Goal: Complete application form: Complete application form

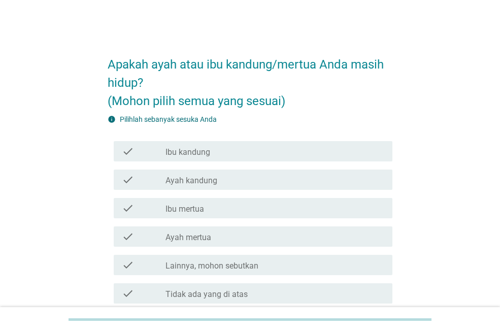
click at [182, 155] on label "Ibu kandung" at bounding box center [187, 152] width 45 height 10
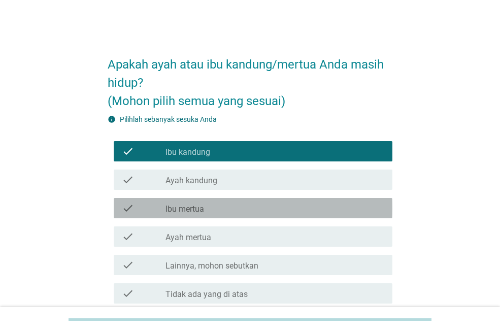
click at [178, 214] on label "Ibu mertua" at bounding box center [184, 209] width 39 height 10
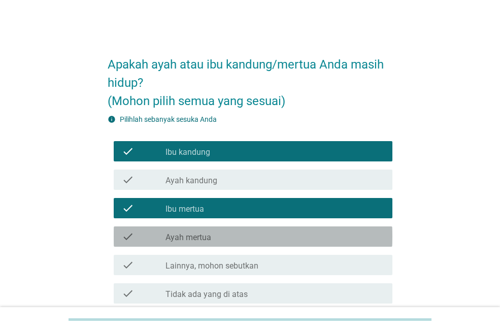
click at [177, 236] on label "Ayah mertua" at bounding box center [188, 237] width 46 height 10
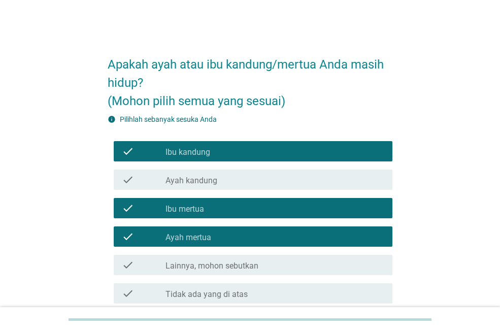
scroll to position [90, 0]
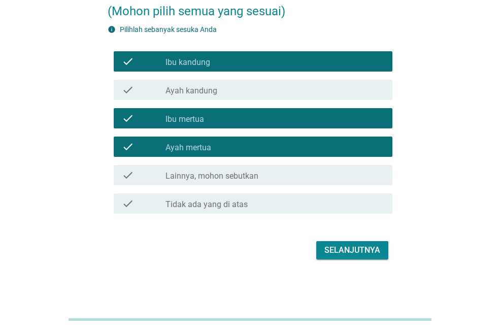
click at [332, 255] on div "Selanjutnya" at bounding box center [352, 250] width 56 height 12
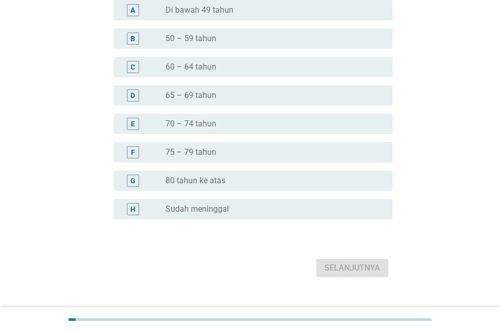
scroll to position [0, 0]
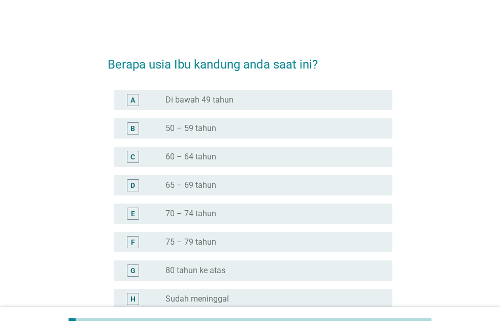
click at [187, 137] on div "B radio_button_unchecked 50 – 59 tahun" at bounding box center [253, 128] width 279 height 20
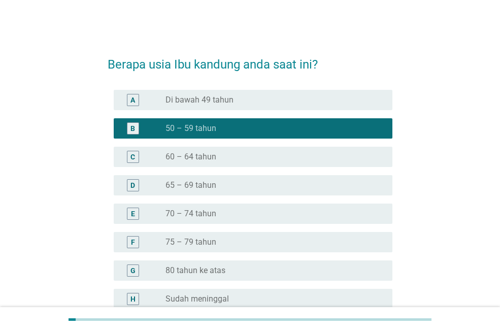
click at [191, 154] on label "60 – 64 tahun" at bounding box center [190, 157] width 51 height 10
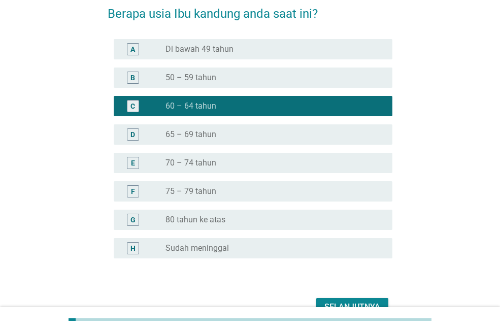
scroll to position [101, 0]
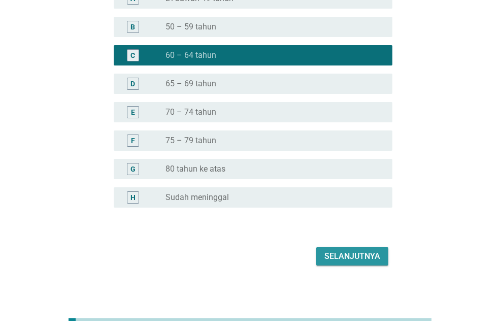
click at [346, 260] on div "Selanjutnya" at bounding box center [352, 256] width 56 height 12
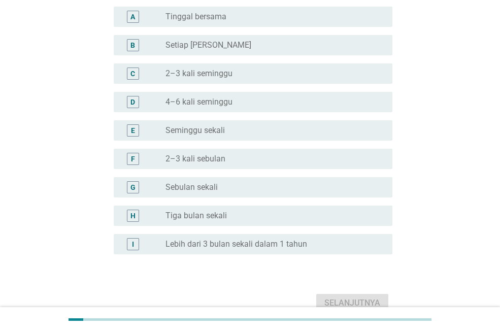
scroll to position [0, 0]
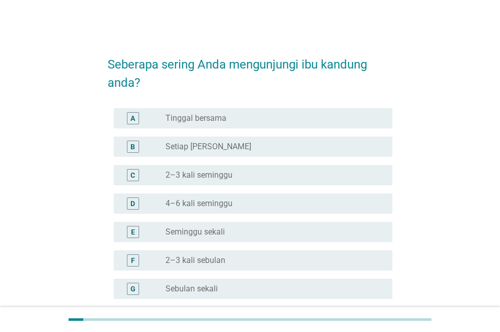
click at [193, 118] on label "Tinggal bersama" at bounding box center [195, 118] width 61 height 10
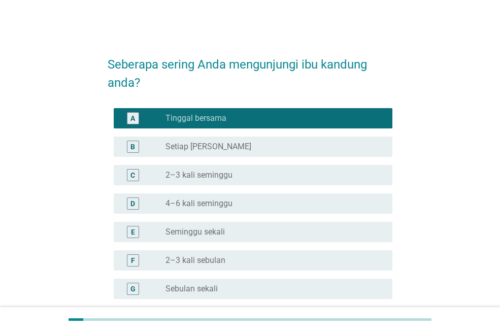
scroll to position [154, 0]
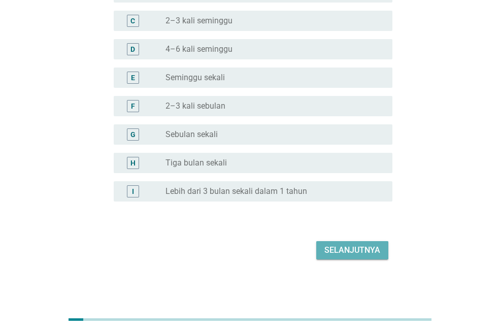
click at [330, 253] on div "Selanjutnya" at bounding box center [352, 250] width 56 height 12
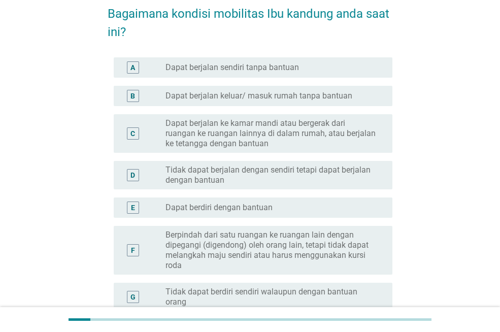
scroll to position [101, 0]
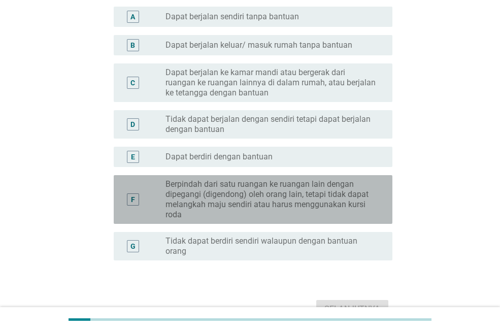
click at [246, 202] on label "Berpindah dari satu ruangan ke ruangan lain dengan dipegangi (digendong) oleh o…" at bounding box center [270, 199] width 211 height 41
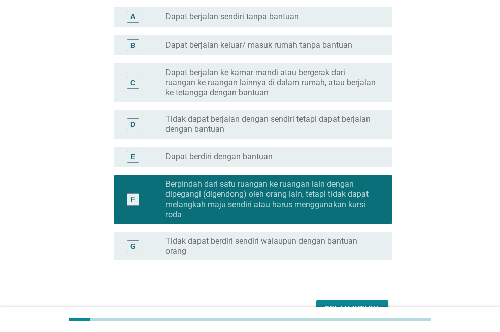
click at [347, 301] on button "Selanjutnya" at bounding box center [352, 309] width 72 height 18
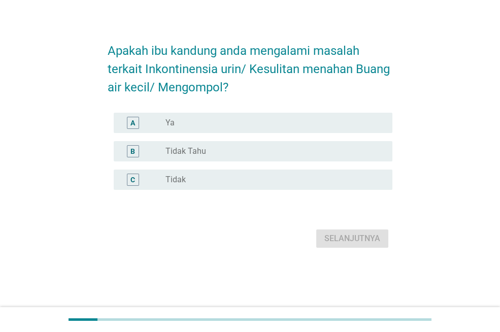
scroll to position [0, 0]
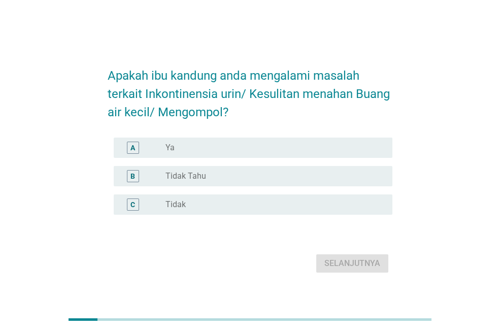
click at [214, 152] on div "radio_button_unchecked Ya" at bounding box center [270, 148] width 211 height 10
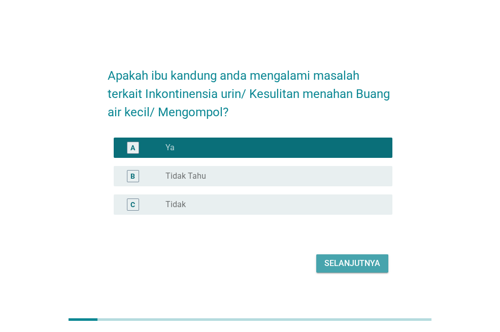
click at [328, 258] on div "Selanjutnya" at bounding box center [352, 263] width 56 height 12
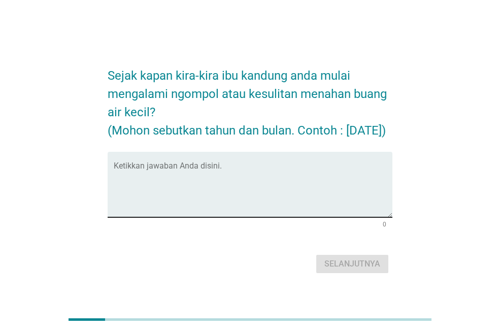
click at [181, 175] on textarea "Ketikkan jawaban Anda disini." at bounding box center [253, 190] width 279 height 53
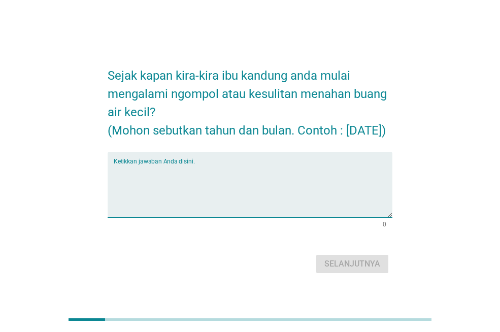
type textarea "K"
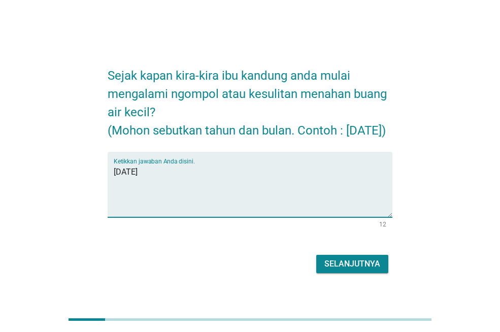
type textarea "[DATE]"
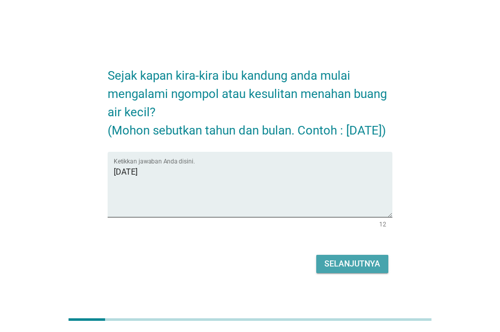
click at [362, 273] on button "Selanjutnya" at bounding box center [352, 264] width 72 height 18
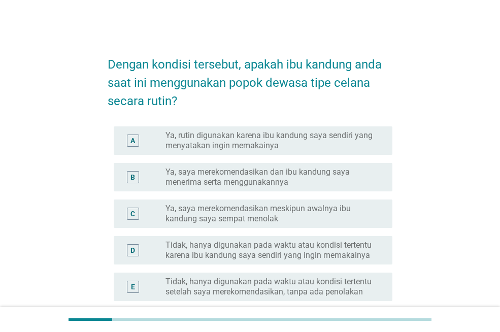
scroll to position [101, 0]
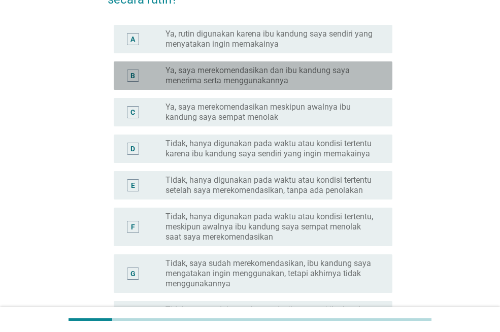
click at [268, 84] on label "Ya, saya merekomendasikan dan ibu kandung saya menerima serta menggunakannya" at bounding box center [270, 75] width 211 height 20
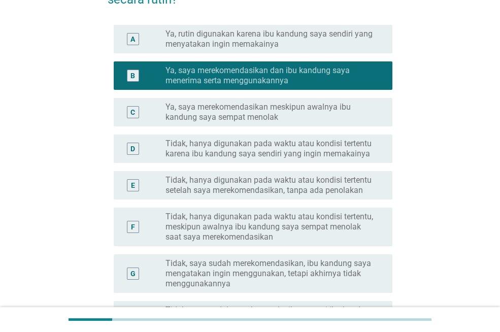
scroll to position [254, 0]
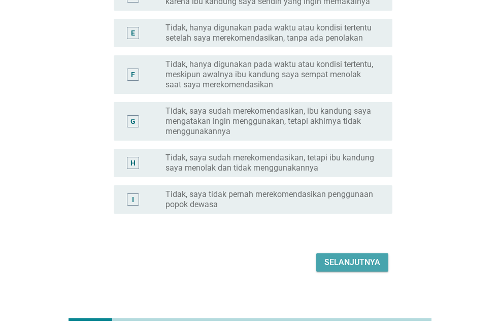
click at [355, 269] on button "Selanjutnya" at bounding box center [352, 262] width 72 height 18
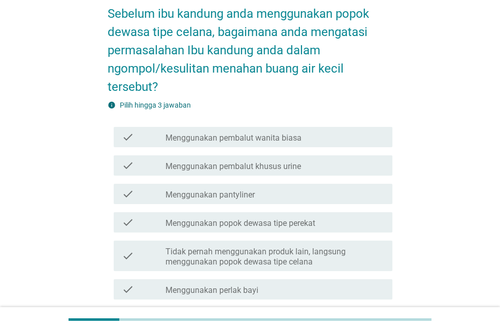
scroll to position [152, 0]
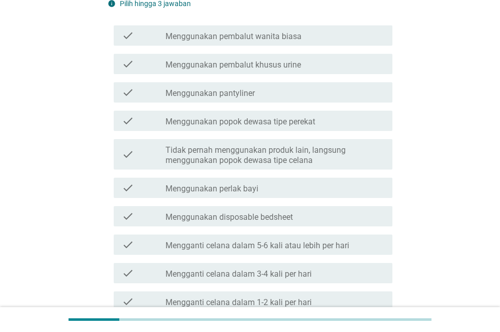
click at [292, 157] on label "Tidak pernah menggunakan produk lain, langsung menggunakan popok dewasa tipe ce…" at bounding box center [274, 155] width 219 height 20
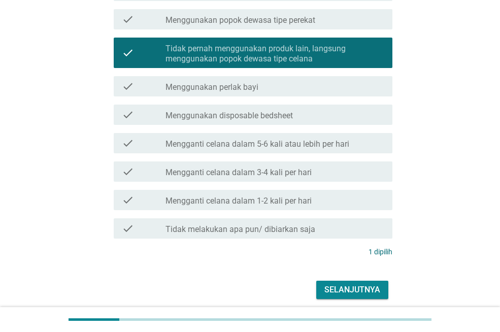
scroll to position [293, 0]
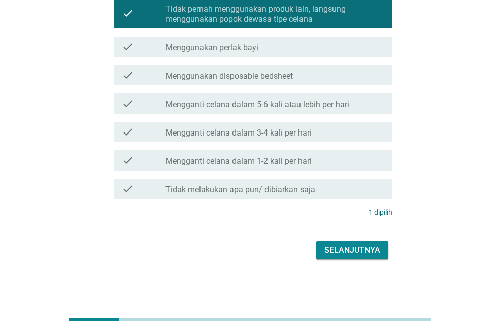
click at [359, 248] on div "Selanjutnya" at bounding box center [352, 250] width 56 height 12
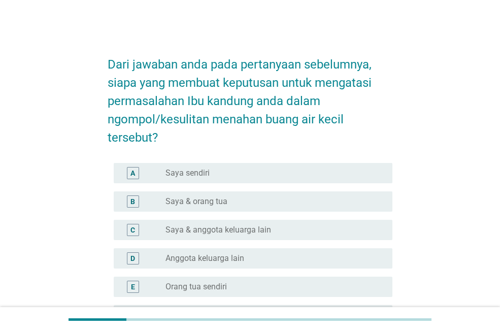
click at [260, 176] on div "radio_button_unchecked Saya sendiri" at bounding box center [270, 173] width 211 height 10
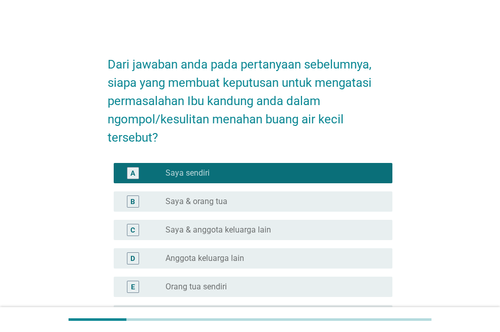
scroll to position [124, 0]
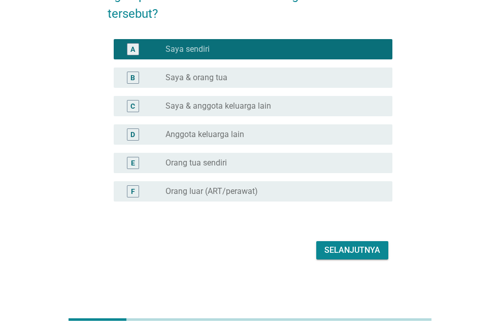
click at [339, 247] on div "Selanjutnya" at bounding box center [352, 250] width 56 height 12
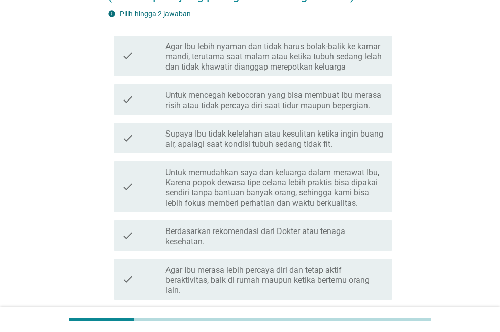
scroll to position [0, 0]
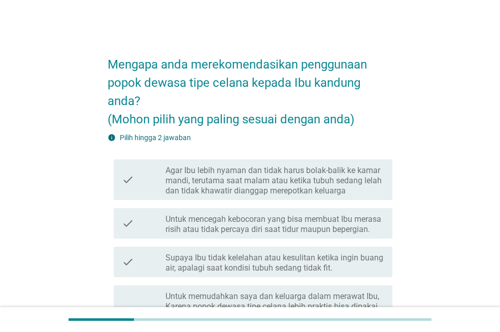
click at [283, 169] on label "Agar Ibu lebih nyaman dan tidak harus bolak-balik ke kamar mandi, terutama saat…" at bounding box center [274, 180] width 219 height 30
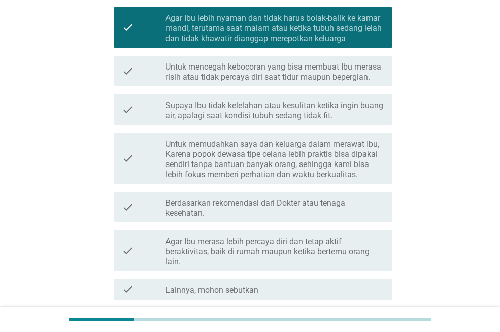
scroll to position [253, 0]
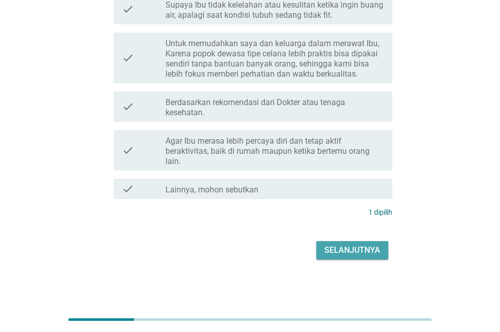
click at [335, 258] on button "Selanjutnya" at bounding box center [352, 250] width 72 height 18
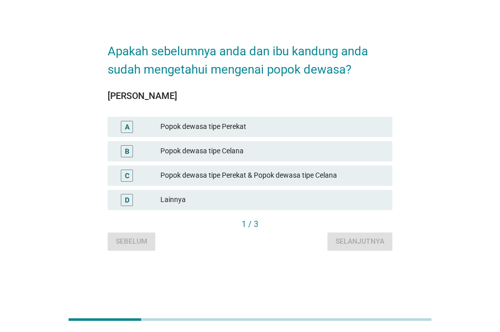
scroll to position [0, 0]
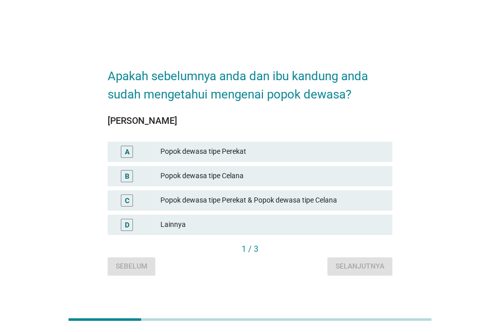
click at [325, 171] on div "Popok dewasa tipe Celana" at bounding box center [272, 176] width 224 height 12
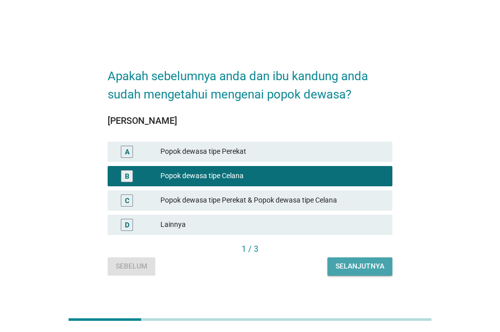
click at [358, 271] on button "Selanjutnya" at bounding box center [359, 266] width 65 height 18
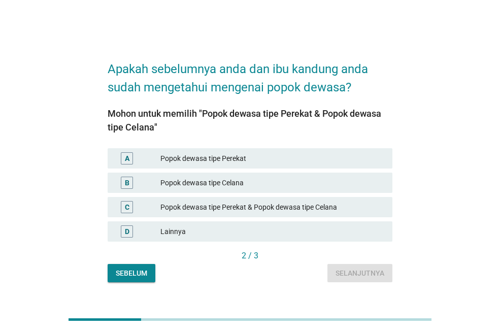
click at [231, 183] on div "Popok dewasa tipe Celana" at bounding box center [272, 183] width 224 height 12
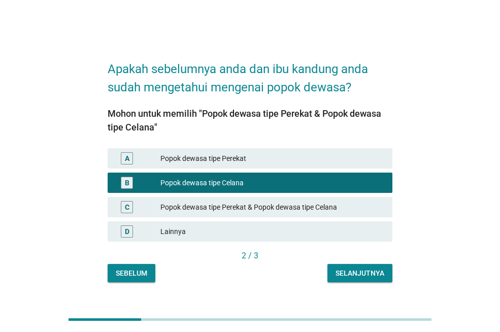
click at [386, 273] on button "Selanjutnya" at bounding box center [359, 273] width 65 height 18
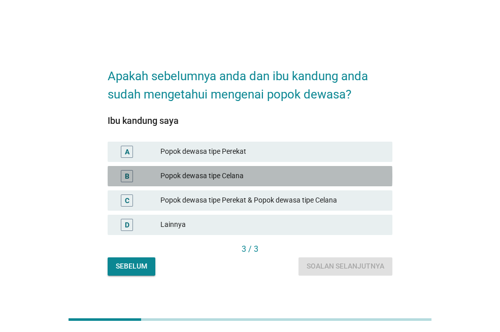
click at [258, 182] on div "B Popok dewasa tipe Celana" at bounding box center [250, 176] width 285 height 20
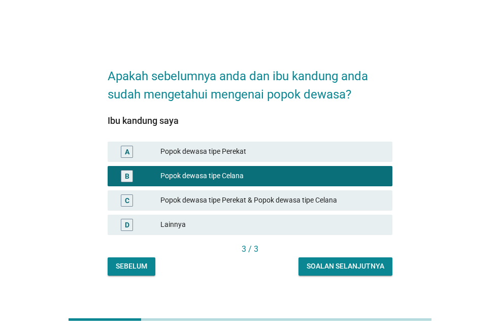
click at [342, 271] on div "Soalan selanjutnya" at bounding box center [345, 266] width 78 height 11
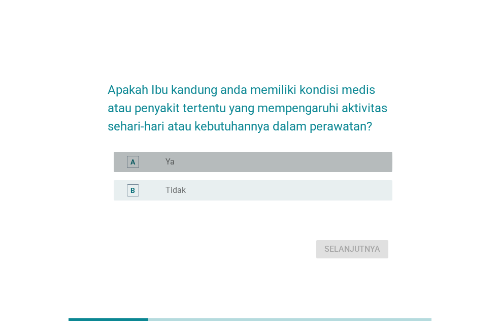
click at [246, 154] on div "A radio_button_unchecked Ya" at bounding box center [253, 162] width 279 height 20
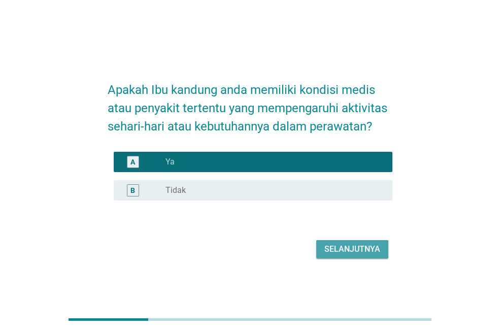
click at [330, 247] on div "Selanjutnya" at bounding box center [352, 249] width 56 height 12
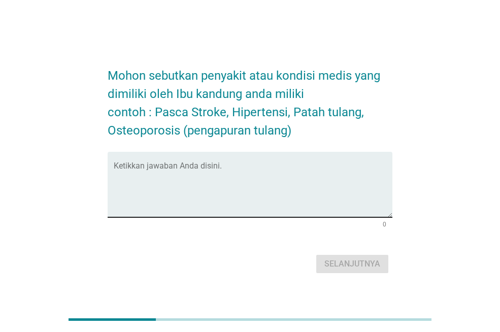
click at [272, 199] on textarea "Ketikkan jawaban Anda disini." at bounding box center [253, 190] width 279 height 53
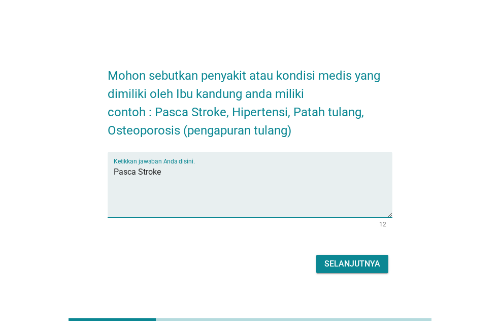
type textarea "Pasca Stroke"
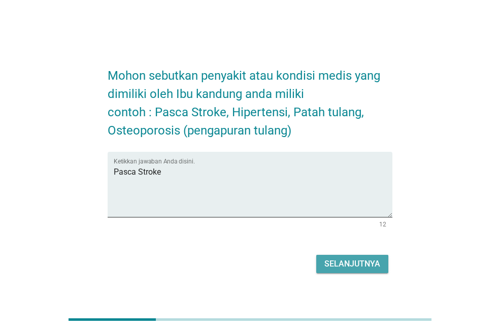
click at [353, 268] on div "Selanjutnya" at bounding box center [352, 264] width 56 height 12
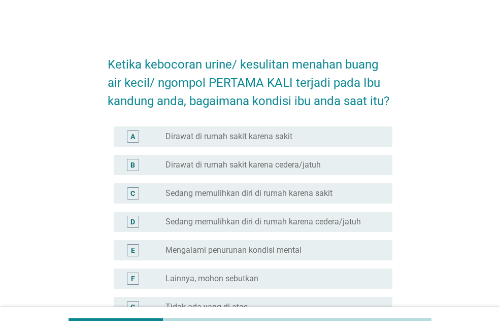
click at [208, 141] on label "Dirawat di rumah sakit karena sakit" at bounding box center [228, 136] width 127 height 10
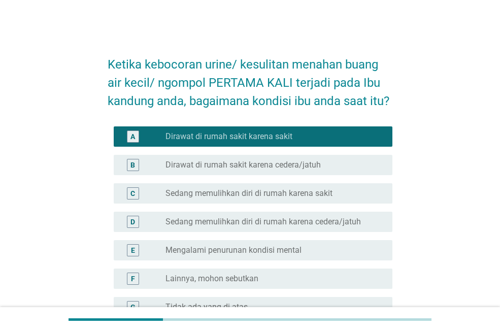
scroll to position [116, 0]
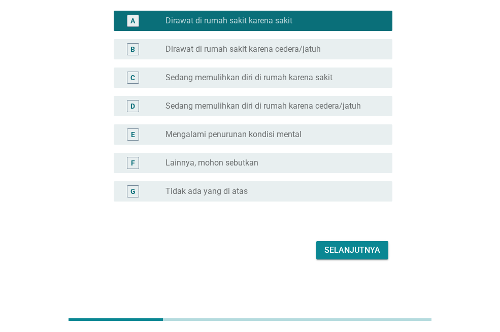
click at [327, 251] on div "Selanjutnya" at bounding box center [352, 250] width 56 height 12
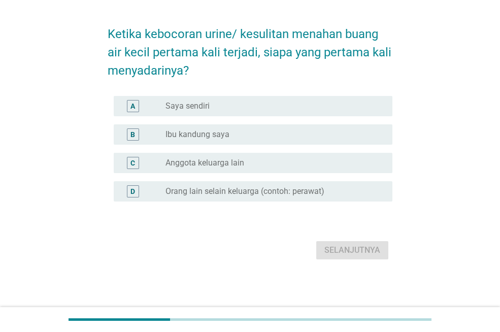
scroll to position [0, 0]
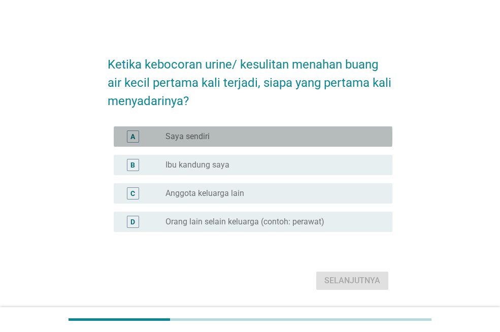
click at [225, 133] on div "radio_button_unchecked Saya sendiri" at bounding box center [270, 136] width 211 height 10
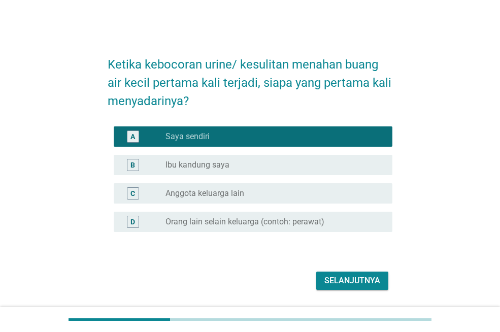
click at [352, 275] on div "Selanjutnya" at bounding box center [352, 280] width 56 height 12
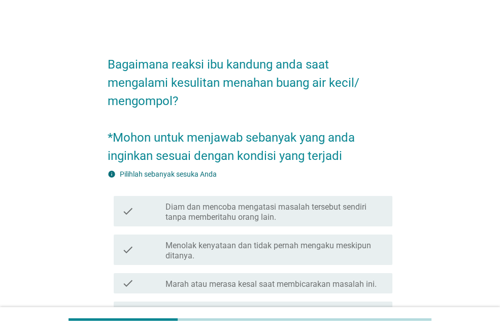
scroll to position [152, 0]
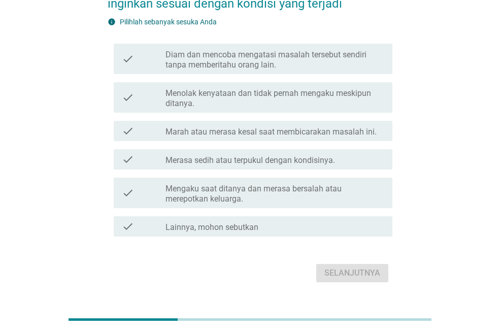
click at [244, 163] on label "Merasa sedih atau terpukul dengan kondisinya." at bounding box center [249, 160] width 169 height 10
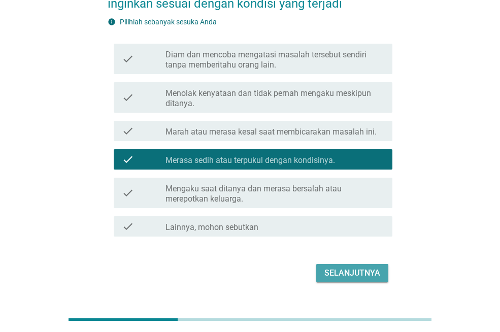
click at [323, 273] on button "Selanjutnya" at bounding box center [352, 273] width 72 height 18
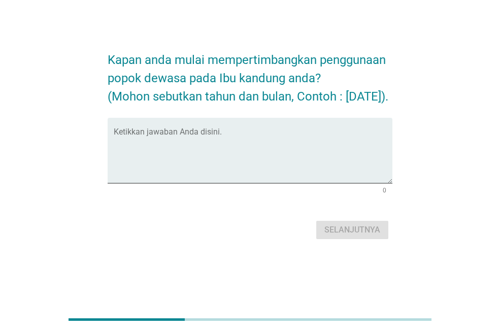
scroll to position [0, 0]
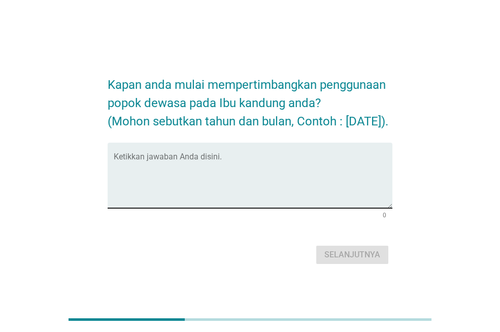
click at [266, 181] on textarea "Ketikkan jawaban Anda disini." at bounding box center [253, 181] width 279 height 53
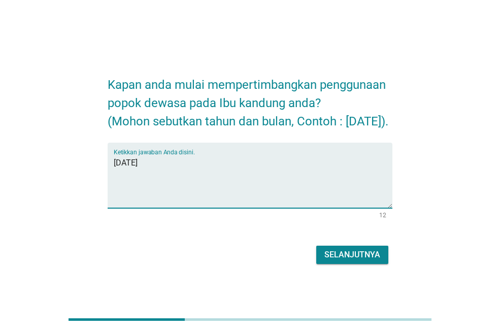
type textarea "[DATE]"
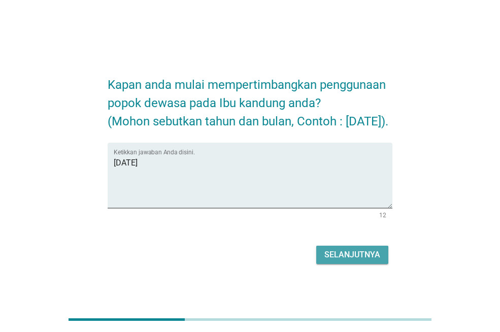
click at [383, 264] on button "Selanjutnya" at bounding box center [352, 255] width 72 height 18
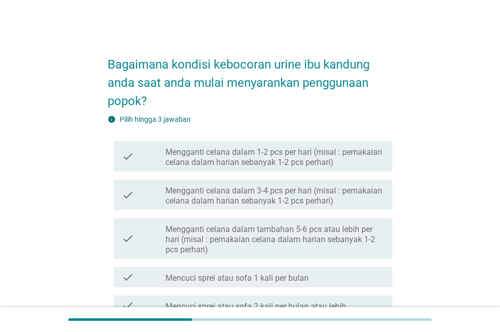
scroll to position [51, 0]
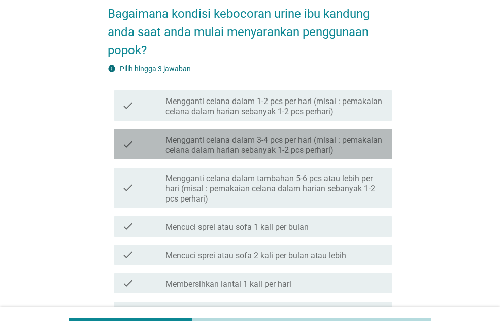
click at [305, 147] on label "Mengganti celana dalam 3-4 pcs per hari (misal : pemakaian celana dalam harian …" at bounding box center [274, 145] width 219 height 20
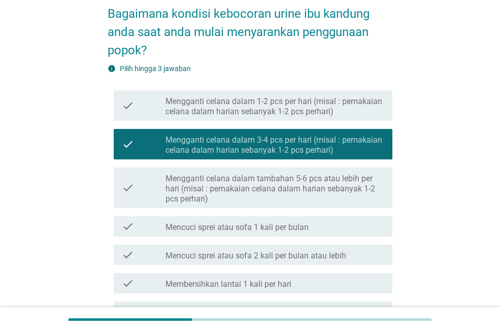
scroll to position [202, 0]
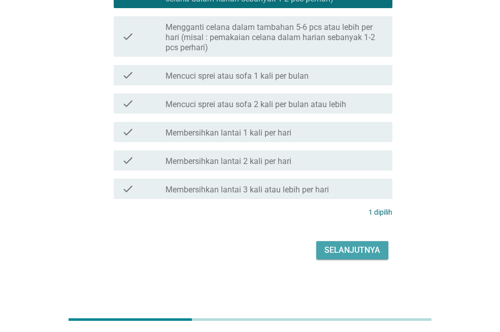
click at [336, 251] on div "Selanjutnya" at bounding box center [352, 250] width 56 height 12
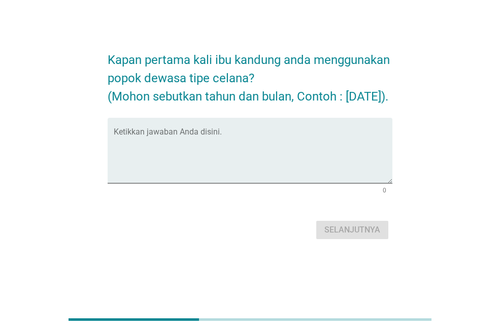
scroll to position [0, 0]
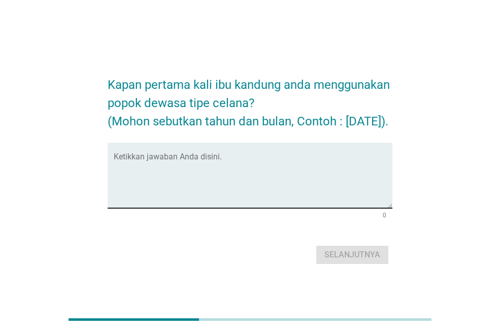
click at [267, 176] on textarea "Ketikkan jawaban Anda disini." at bounding box center [253, 181] width 279 height 53
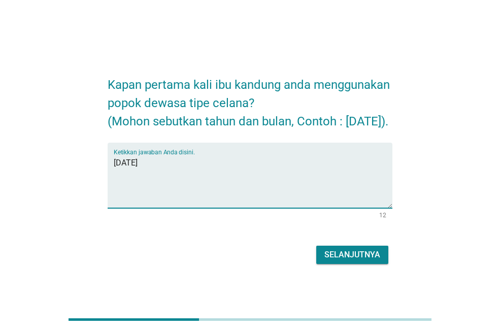
type textarea "[DATE]"
click at [331, 255] on button "Selanjutnya" at bounding box center [352, 255] width 72 height 18
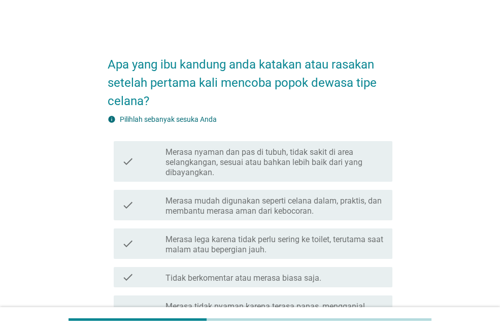
click at [280, 167] on label "Merasa nyaman dan pas di tubuh, tidak sakit di area selangkangan, sesuai atau b…" at bounding box center [274, 162] width 219 height 30
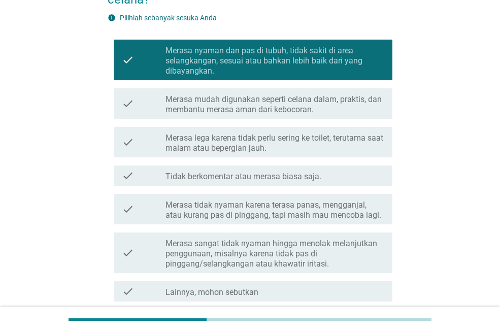
scroll to position [152, 0]
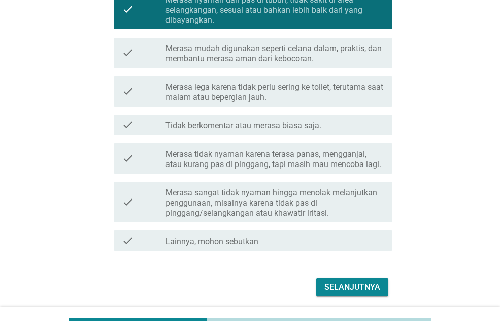
click at [274, 50] on label "Merasa mudah digunakan seperti celana dalam, praktis, dan membantu merasa aman …" at bounding box center [274, 54] width 219 height 20
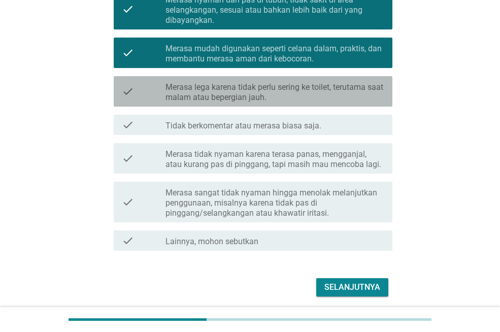
click at [274, 86] on label "Merasa lega karena tidak perlu sering ke toilet, terutama saat malam atau beper…" at bounding box center [274, 92] width 219 height 20
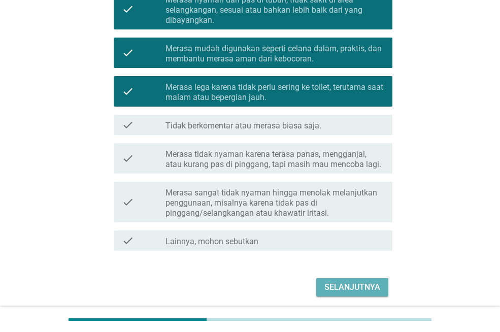
click at [368, 289] on div "Selanjutnya" at bounding box center [352, 287] width 56 height 12
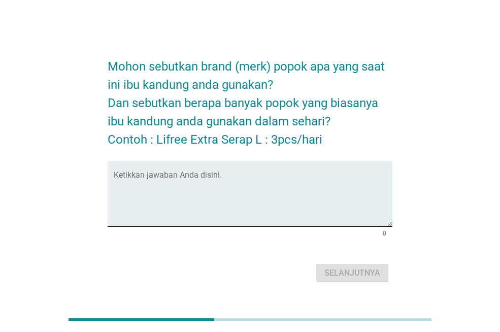
click at [263, 191] on textarea "Ketikkan jawaban Anda disini." at bounding box center [253, 199] width 279 height 53
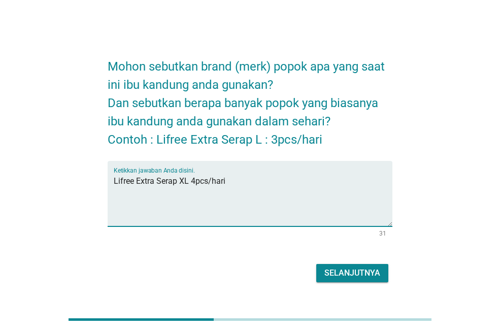
type textarea "Lifree Extra Serap XL 4pcs/hari"
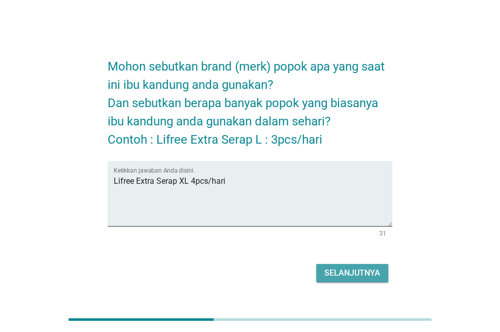
click at [367, 269] on div "Selanjutnya" at bounding box center [352, 273] width 56 height 12
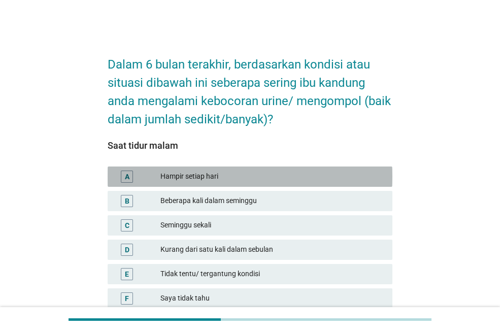
click at [253, 173] on div "Hampir setiap hari" at bounding box center [272, 176] width 224 height 12
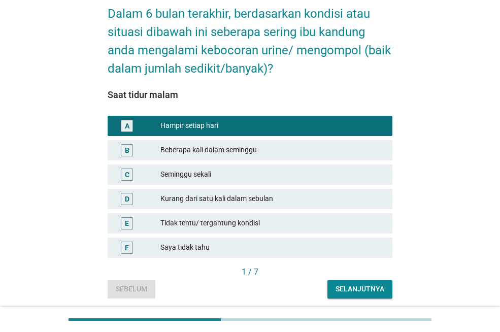
scroll to position [87, 0]
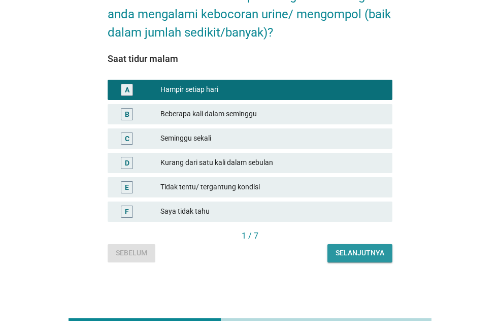
click at [343, 252] on div "Selanjutnya" at bounding box center [359, 253] width 49 height 11
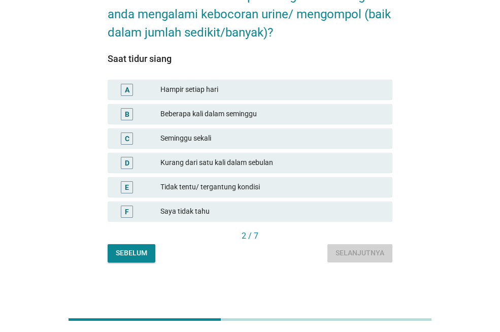
scroll to position [0, 0]
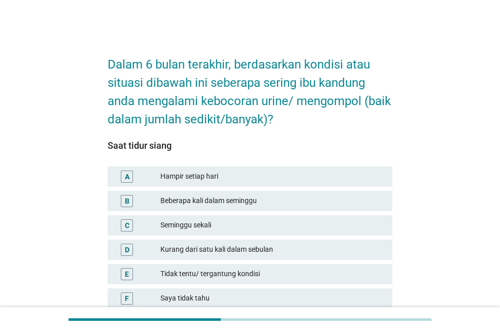
click at [279, 178] on div "Hampir setiap hari" at bounding box center [272, 176] width 224 height 12
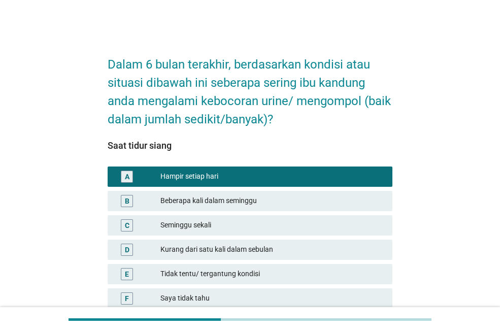
scroll to position [87, 0]
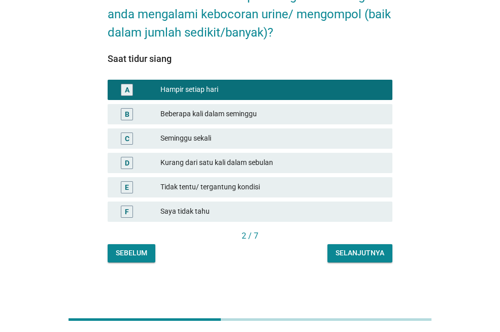
click at [357, 257] on div "Selanjutnya" at bounding box center [359, 253] width 49 height 11
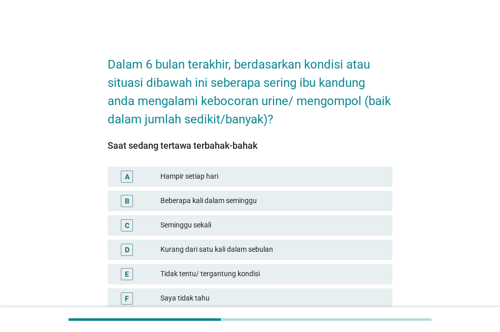
click at [264, 182] on div "Hampir setiap hari" at bounding box center [272, 176] width 224 height 12
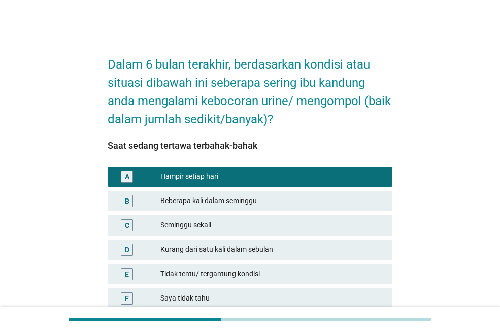
scroll to position [87, 0]
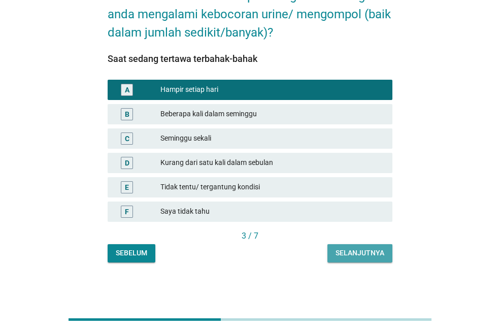
click at [342, 255] on div "Selanjutnya" at bounding box center [359, 253] width 49 height 11
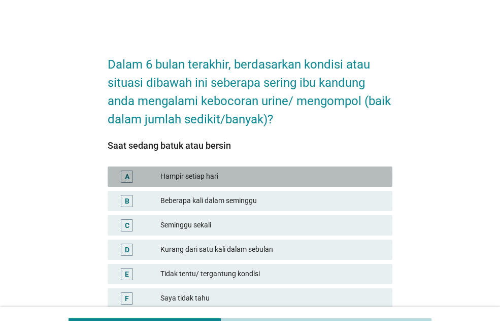
click at [275, 172] on div "Hampir setiap hari" at bounding box center [272, 176] width 224 height 12
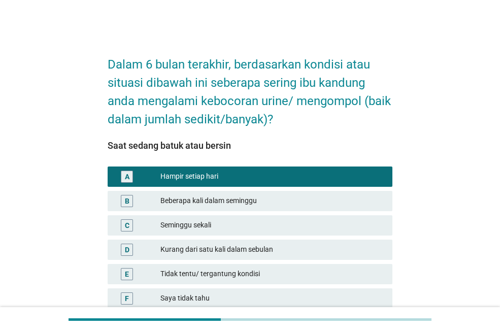
scroll to position [87, 0]
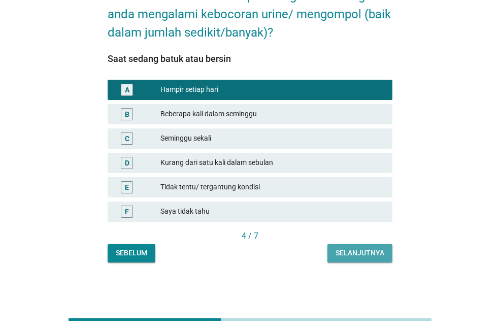
click at [345, 260] on button "Selanjutnya" at bounding box center [359, 253] width 65 height 18
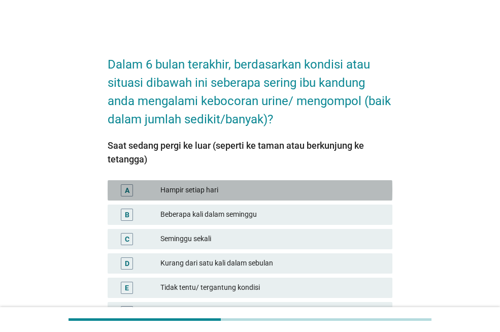
click at [303, 182] on div "A Hampir setiap hari" at bounding box center [250, 190] width 285 height 20
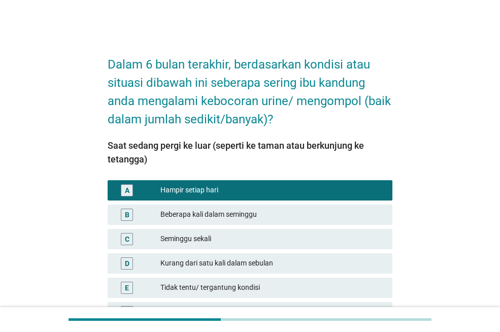
scroll to position [100, 0]
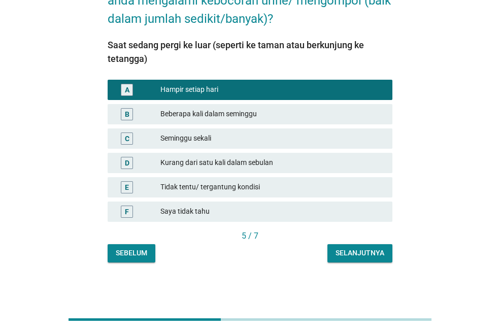
click at [349, 254] on div "Selanjutnya" at bounding box center [359, 253] width 49 height 11
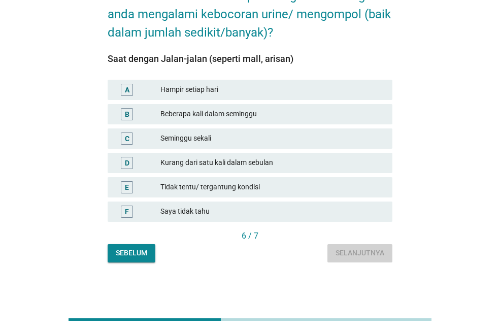
scroll to position [0, 0]
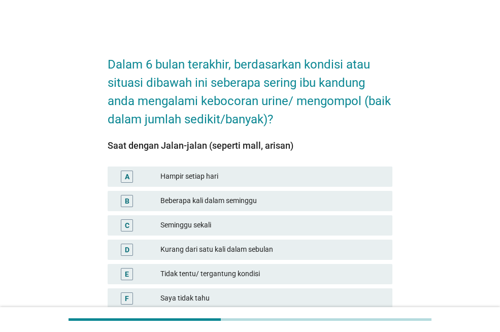
click at [305, 178] on div "Hampir setiap hari" at bounding box center [272, 176] width 224 height 12
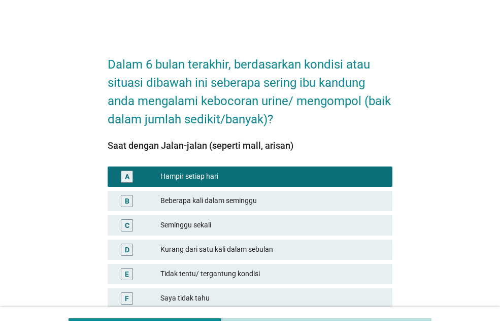
scroll to position [87, 0]
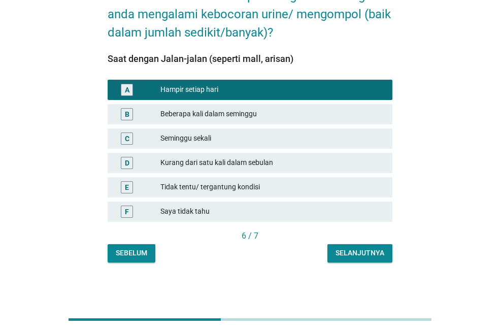
click at [359, 230] on div "6 / 7" at bounding box center [250, 236] width 285 height 12
click at [372, 251] on div "Selanjutnya" at bounding box center [359, 253] width 49 height 11
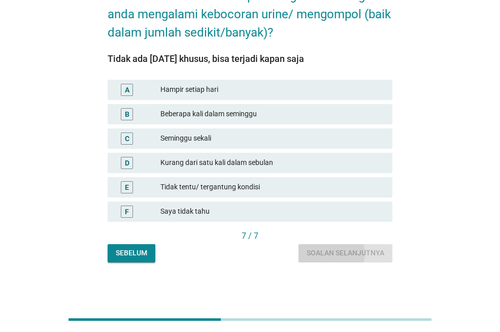
scroll to position [0, 0]
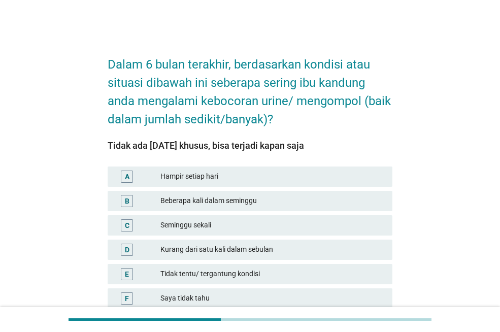
click at [334, 180] on div "Hampir setiap hari" at bounding box center [272, 176] width 224 height 12
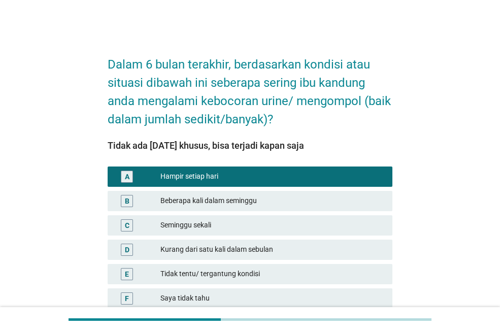
scroll to position [87, 0]
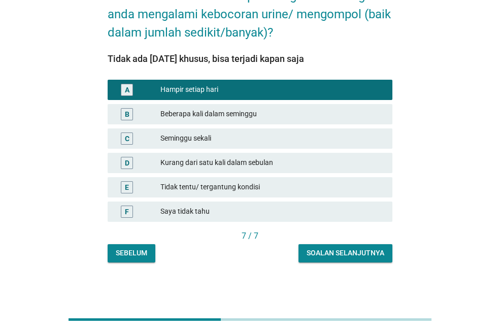
click at [342, 255] on div "Soalan selanjutnya" at bounding box center [345, 253] width 78 height 11
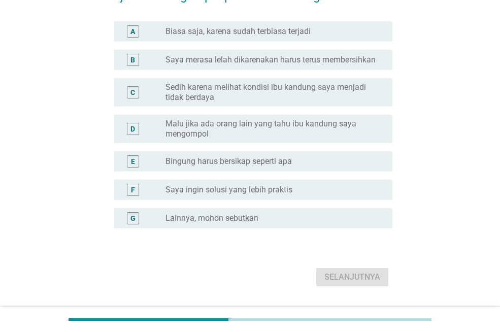
scroll to position [0, 0]
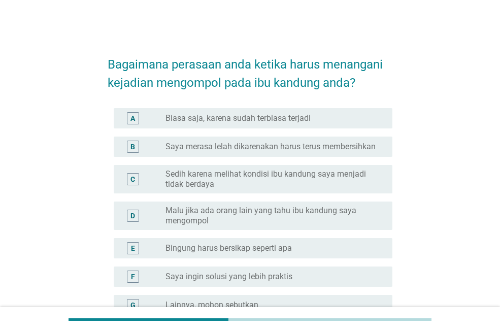
click at [364, 184] on label "Sedih karena melihat kondisi ibu kandung saya menjadi tidak berdaya" at bounding box center [270, 179] width 211 height 20
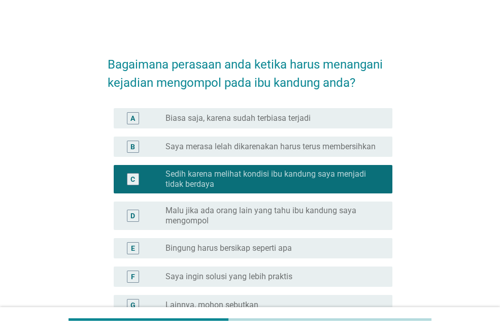
click at [357, 135] on div "B radio_button_unchecked Saya merasa lelah dikarenakan harus terus membersihkan" at bounding box center [250, 146] width 285 height 28
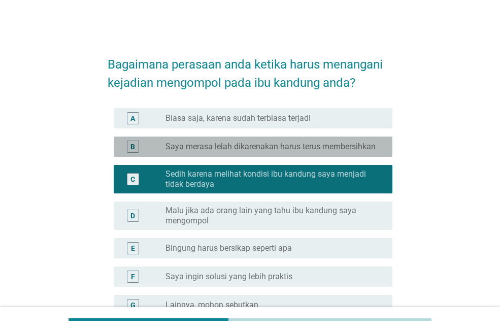
click at [357, 144] on label "Saya merasa lelah dikarenakan harus terus membersihkan" at bounding box center [270, 147] width 210 height 10
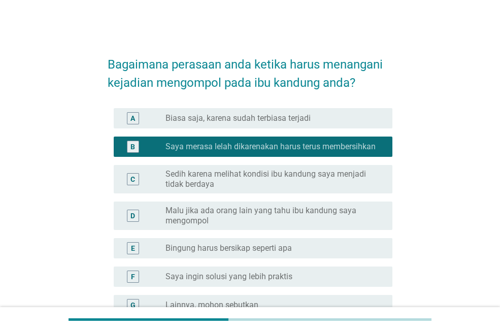
click at [354, 170] on label "Sedih karena melihat kondisi ibu kandung saya menjadi tidak berdaya" at bounding box center [270, 179] width 211 height 20
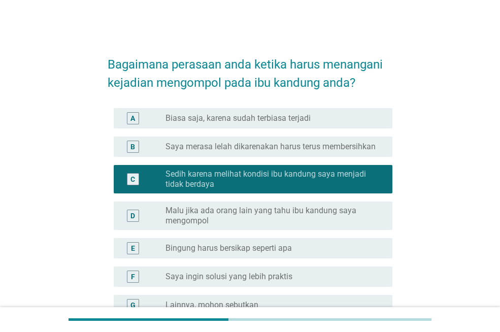
scroll to position [114, 0]
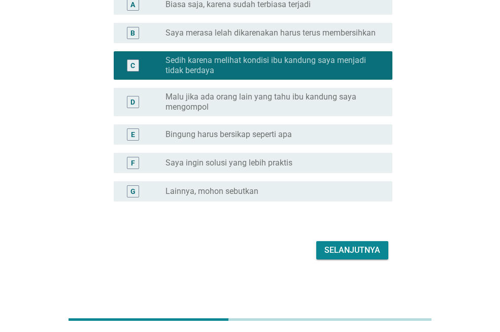
click at [358, 251] on div "Selanjutnya" at bounding box center [352, 250] width 56 height 12
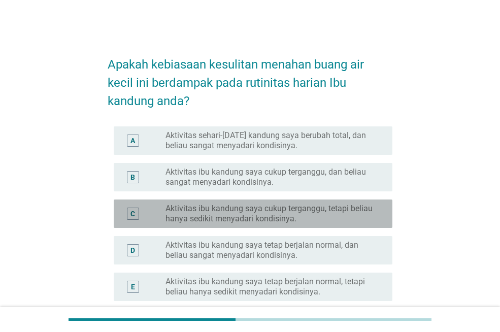
click at [286, 220] on label "Aktivitas ibu kandung saya cukup terganggu, tetapi beliau hanya sedikit menyada…" at bounding box center [270, 213] width 211 height 20
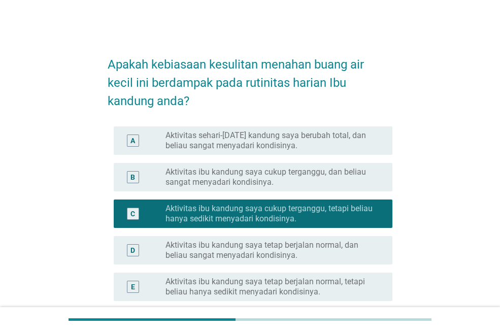
scroll to position [136, 0]
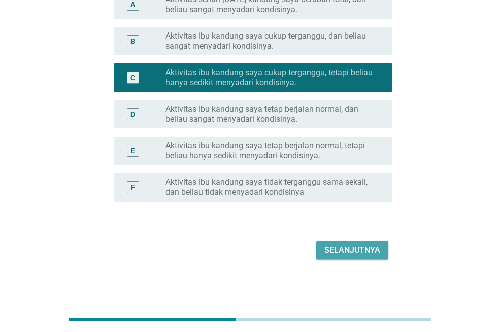
click at [331, 245] on div "Selanjutnya" at bounding box center [352, 250] width 56 height 12
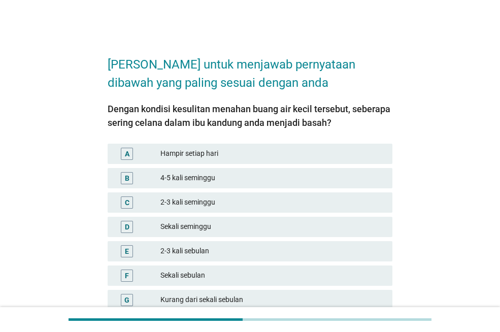
click at [273, 152] on div "Hampir setiap hari" at bounding box center [272, 154] width 224 height 12
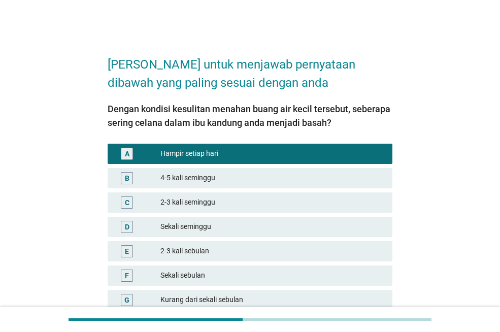
scroll to position [113, 0]
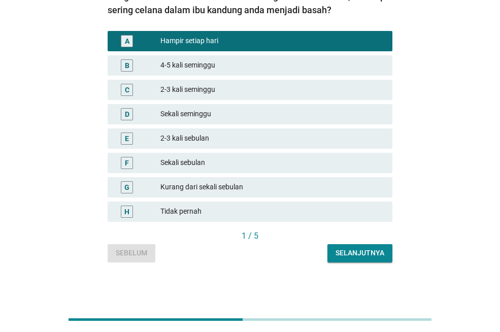
click at [336, 247] on button "Selanjutnya" at bounding box center [359, 253] width 65 height 18
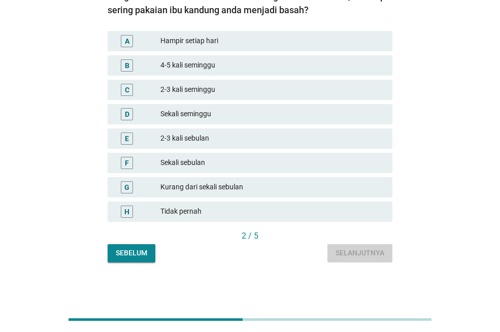
scroll to position [0, 0]
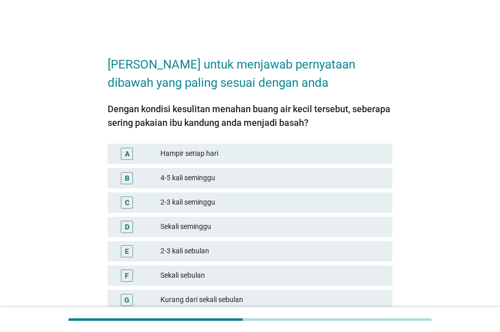
click at [272, 151] on div "Hampir setiap hari" at bounding box center [272, 154] width 224 height 12
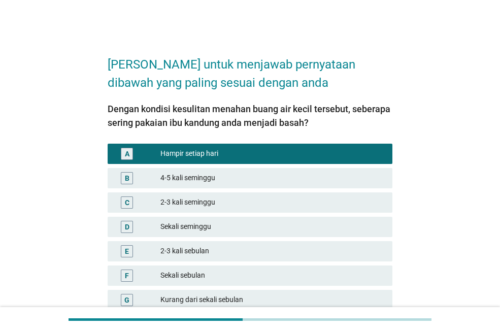
scroll to position [113, 0]
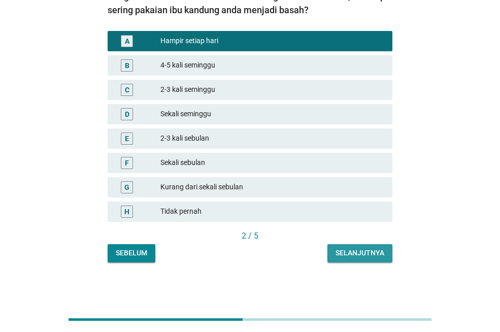
click at [359, 255] on div "Selanjutnya" at bounding box center [359, 253] width 49 height 11
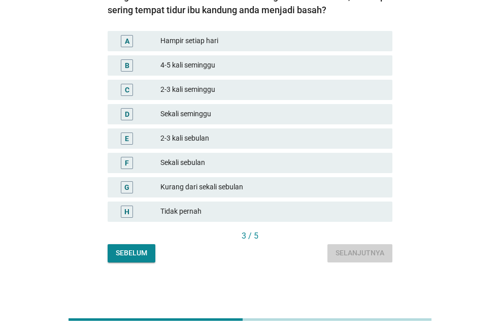
scroll to position [0, 0]
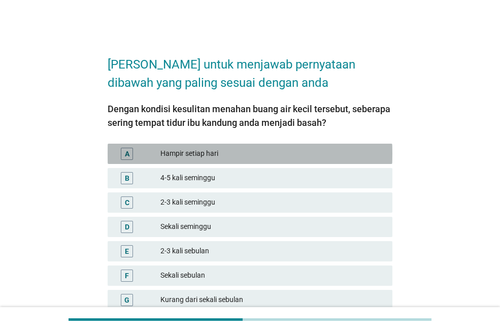
click at [313, 159] on div "Hampir setiap hari" at bounding box center [272, 154] width 224 height 12
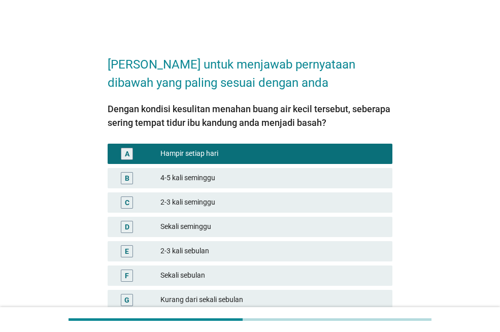
scroll to position [101, 0]
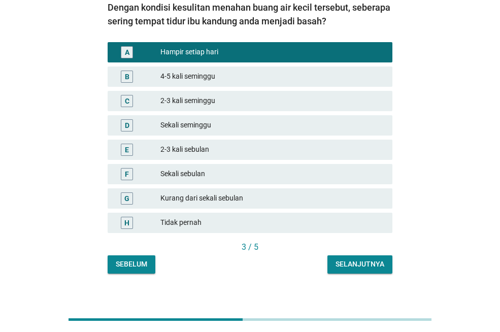
click at [352, 263] on div "Selanjutnya" at bounding box center [359, 264] width 49 height 11
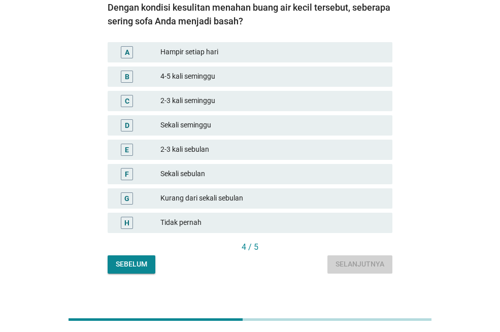
scroll to position [0, 0]
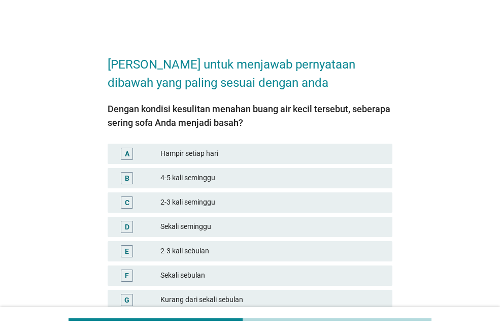
click at [311, 153] on div "Hampir setiap hari" at bounding box center [272, 154] width 224 height 12
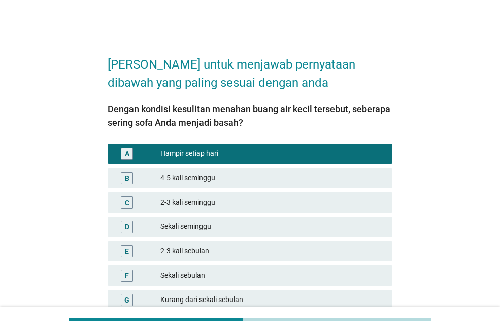
scroll to position [113, 0]
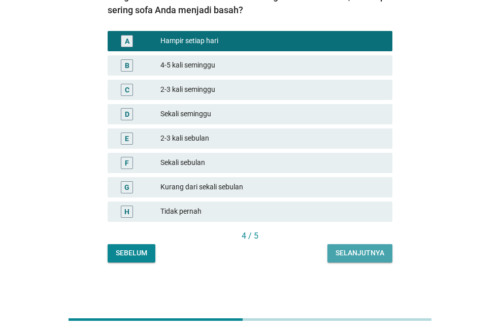
click at [349, 257] on div "Selanjutnya" at bounding box center [359, 253] width 49 height 11
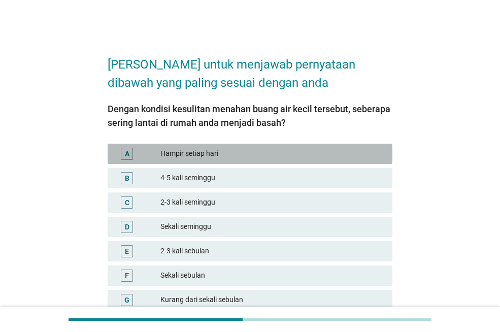
click at [298, 151] on div "Hampir setiap hari" at bounding box center [272, 154] width 224 height 12
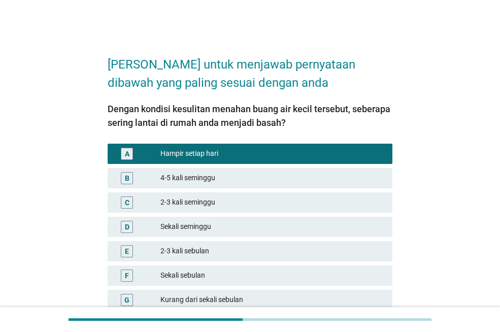
scroll to position [101, 0]
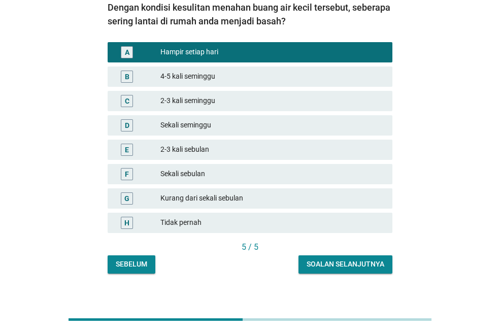
click at [336, 263] on div "Soalan selanjutnya" at bounding box center [345, 264] width 78 height 11
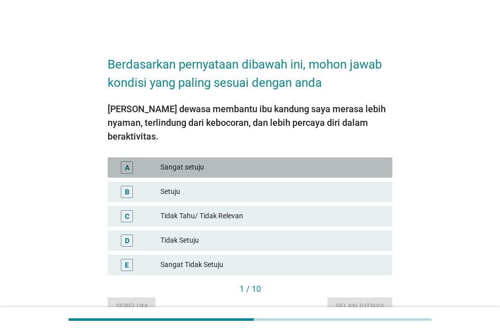
click at [232, 161] on div "Sangat setuju" at bounding box center [272, 167] width 224 height 12
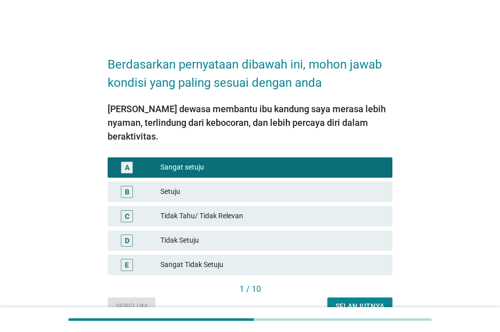
click at [342, 301] on div "Selanjutnya" at bounding box center [359, 306] width 49 height 11
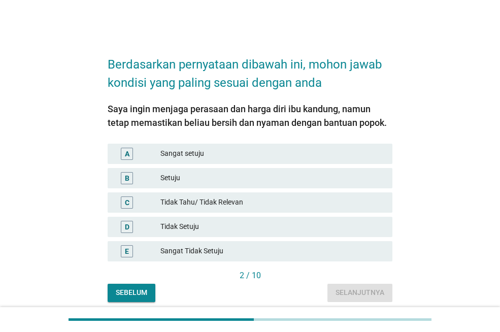
click at [278, 150] on div "Sangat setuju" at bounding box center [272, 154] width 224 height 12
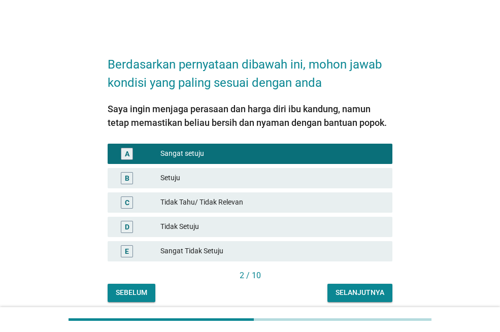
click at [354, 295] on div "Selanjutnya" at bounding box center [359, 292] width 49 height 11
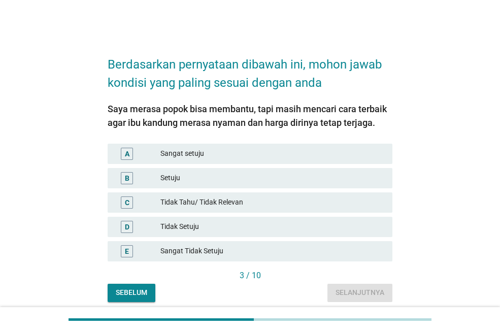
click at [274, 148] on div "Sangat setuju" at bounding box center [272, 154] width 224 height 12
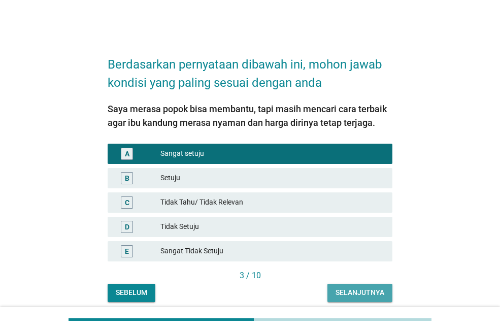
click at [361, 292] on div "Selanjutnya" at bounding box center [359, 292] width 49 height 11
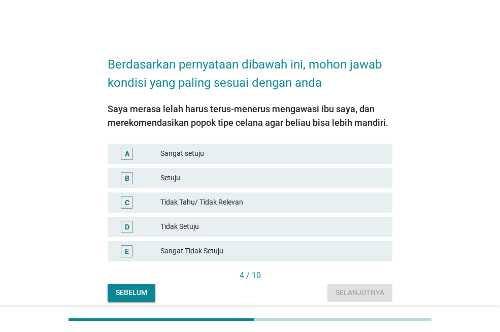
click at [290, 145] on div "A Sangat setuju" at bounding box center [250, 154] width 285 height 20
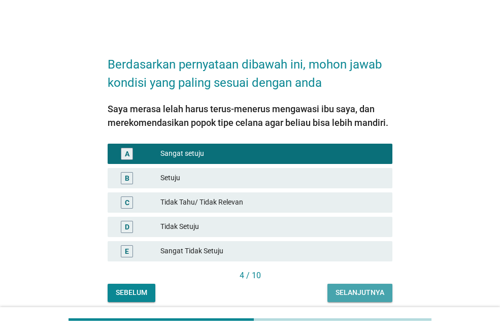
click at [342, 297] on div "Selanjutnya" at bounding box center [359, 292] width 49 height 11
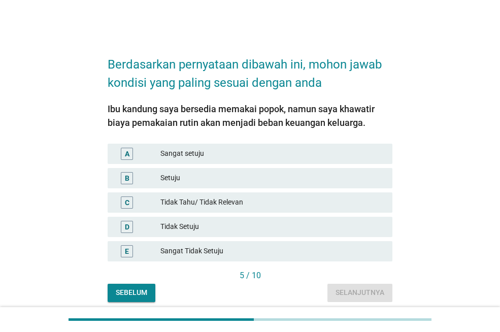
click at [270, 154] on div "Sangat setuju" at bounding box center [272, 154] width 224 height 12
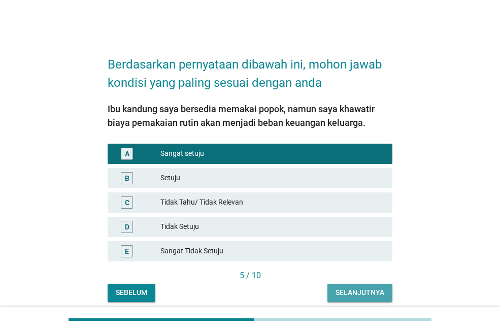
click at [380, 294] on div "Selanjutnya" at bounding box center [359, 292] width 49 height 11
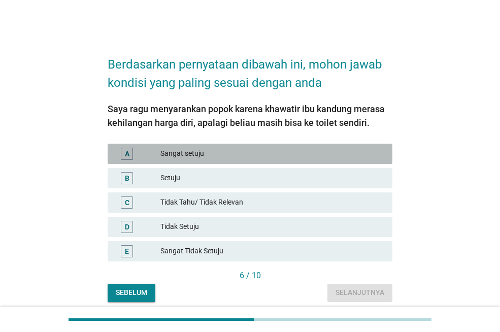
click at [295, 151] on div "Sangat setuju" at bounding box center [272, 154] width 224 height 12
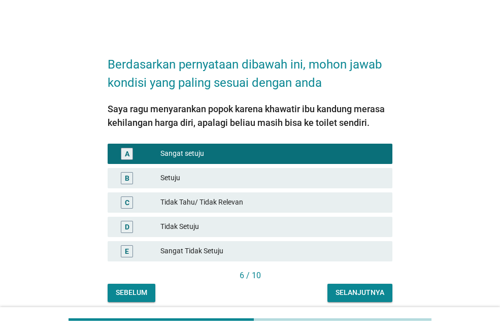
click at [364, 296] on div "Selanjutnya" at bounding box center [359, 292] width 49 height 11
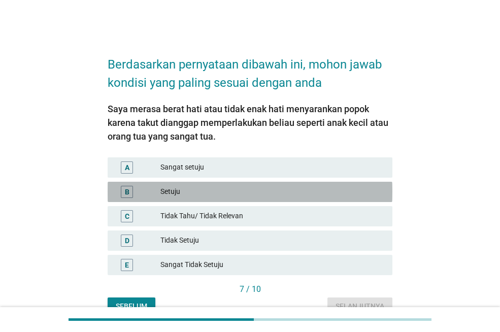
click at [339, 187] on div "Setuju" at bounding box center [272, 192] width 224 height 12
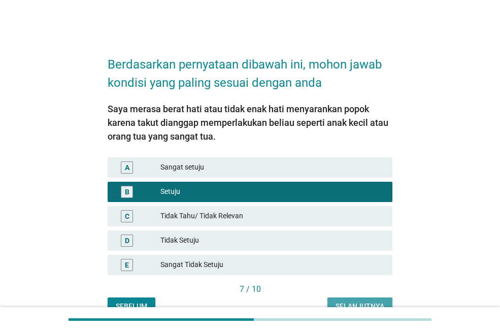
click at [381, 301] on div "Selanjutnya" at bounding box center [359, 306] width 49 height 11
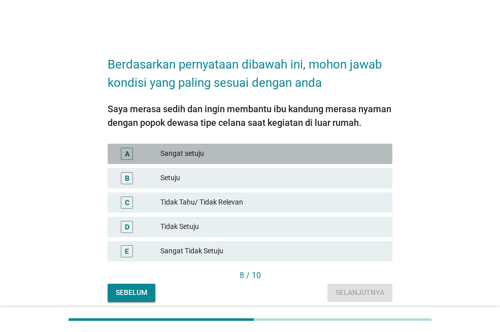
click at [295, 152] on div "Sangat setuju" at bounding box center [272, 154] width 224 height 12
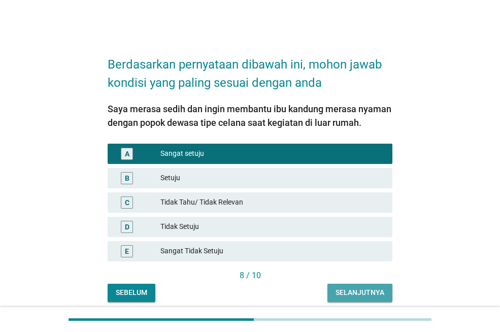
click at [382, 293] on div "Selanjutnya" at bounding box center [359, 292] width 49 height 11
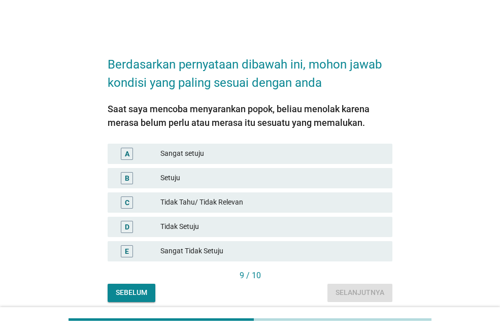
click at [293, 152] on div "Sangat setuju" at bounding box center [272, 154] width 224 height 12
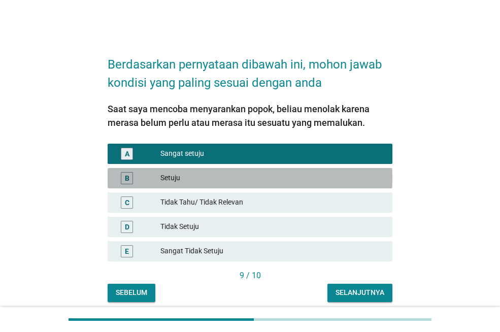
click at [295, 181] on div "Setuju" at bounding box center [272, 178] width 224 height 12
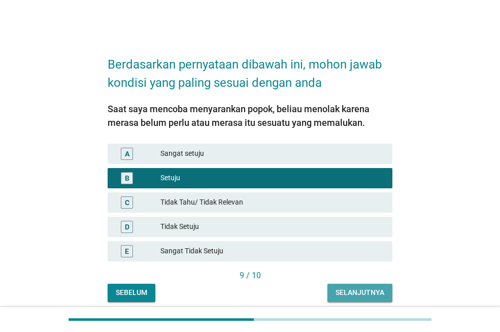
click at [348, 291] on div "Selanjutnya" at bounding box center [359, 292] width 49 height 11
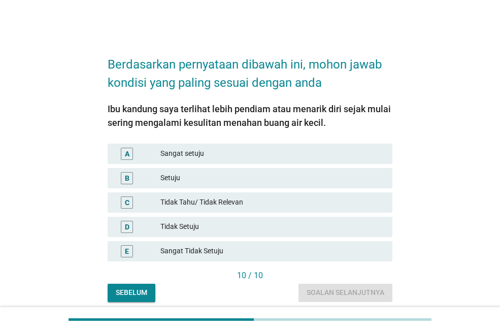
click at [261, 152] on div "Sangat setuju" at bounding box center [272, 154] width 224 height 12
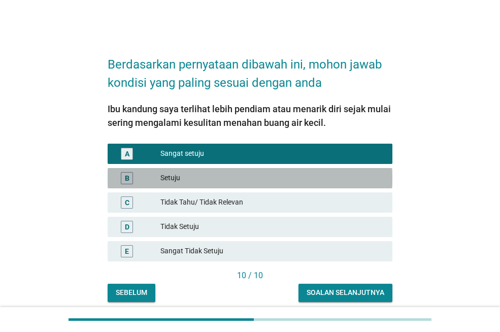
click at [266, 174] on div "Setuju" at bounding box center [272, 178] width 224 height 12
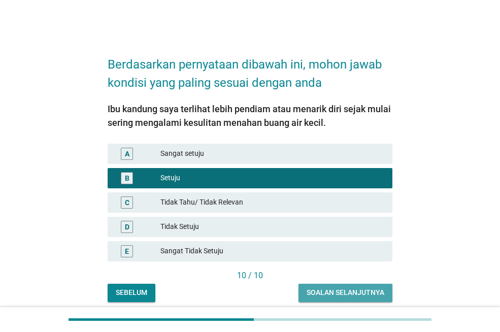
click at [305, 291] on button "Soalan selanjutnya" at bounding box center [345, 293] width 94 height 18
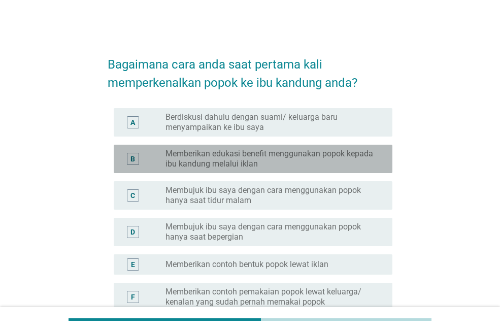
click at [275, 163] on label "Memberikan edukasi benefit menggunakan popok kepada ibu kandung melalui iklan" at bounding box center [270, 159] width 211 height 20
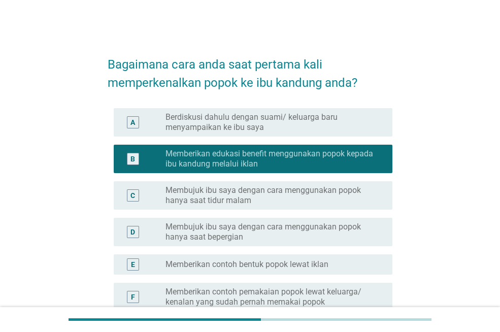
scroll to position [152, 0]
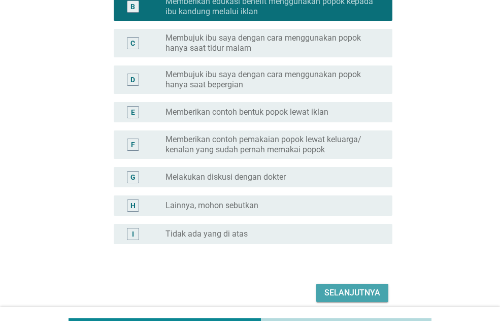
click at [352, 295] on div "Selanjutnya" at bounding box center [352, 293] width 56 height 12
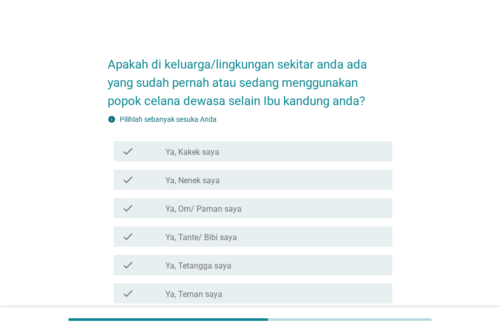
scroll to position [101, 0]
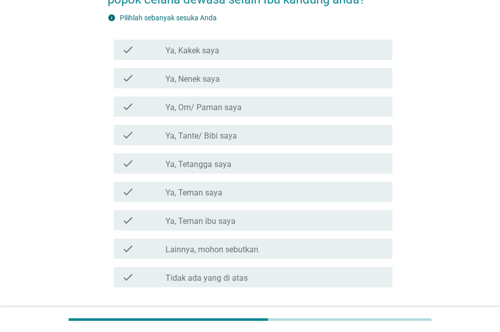
click at [239, 273] on label "Tidak ada yang di atas" at bounding box center [206, 278] width 82 height 10
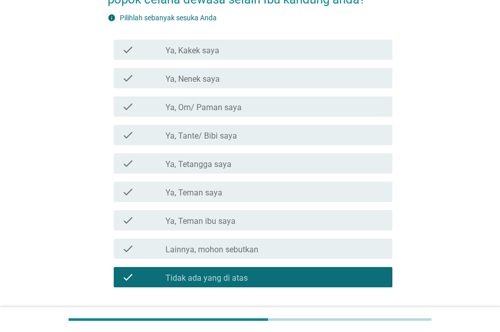
scroll to position [175, 0]
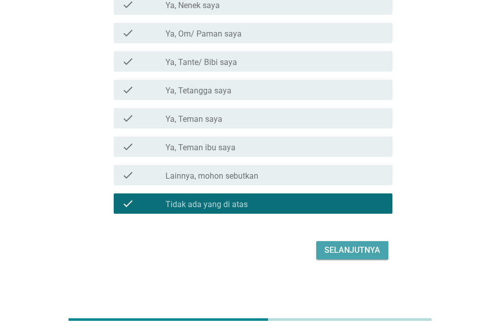
click at [349, 251] on div "Selanjutnya" at bounding box center [352, 250] width 56 height 12
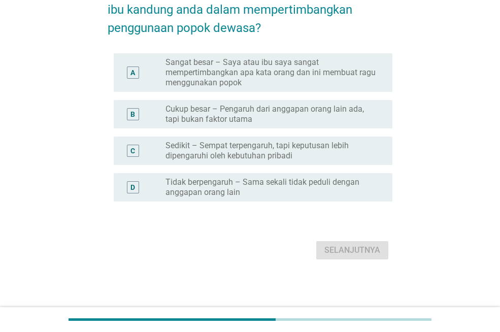
scroll to position [0, 0]
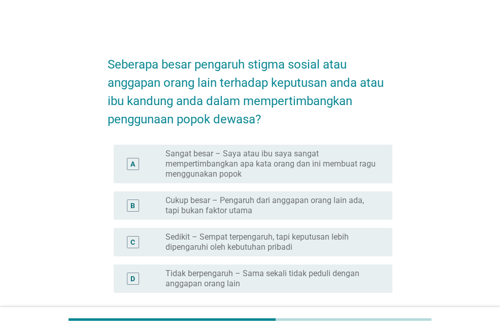
click at [311, 204] on label "Cukup besar – Pengaruh dari anggapan orang lain ada, tapi bukan faktor utama" at bounding box center [270, 205] width 211 height 20
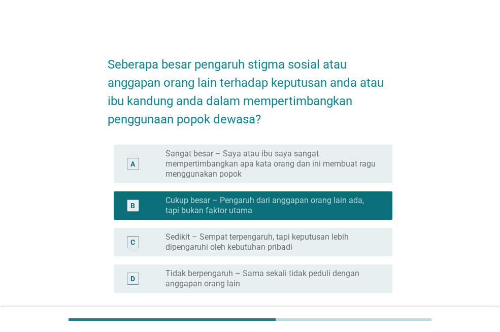
scroll to position [91, 0]
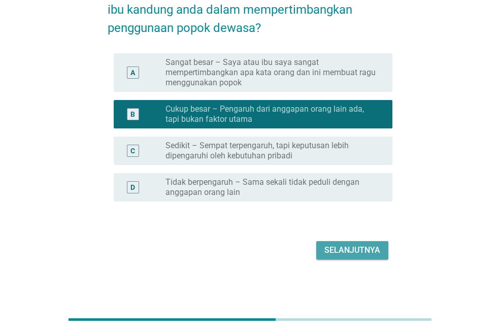
click at [331, 254] on div "Selanjutnya" at bounding box center [352, 250] width 56 height 12
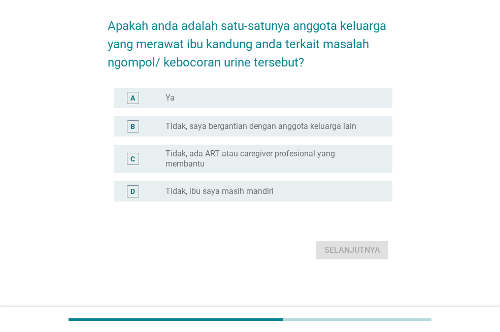
scroll to position [0, 0]
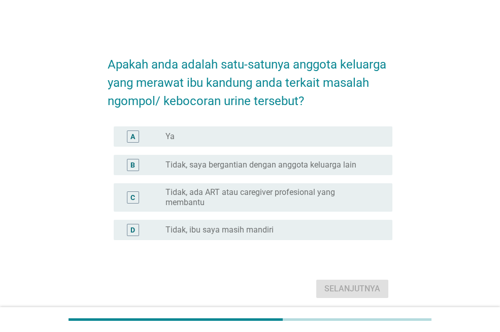
click at [270, 136] on div "radio_button_unchecked Ya" at bounding box center [270, 136] width 211 height 10
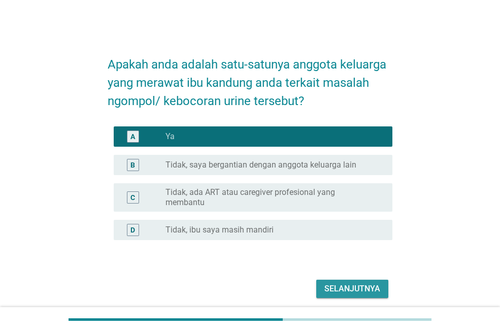
click at [333, 283] on div "Selanjutnya" at bounding box center [352, 289] width 56 height 12
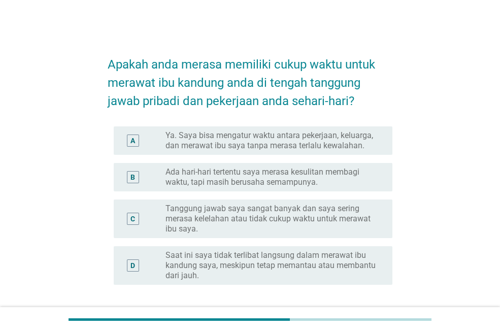
click at [294, 142] on label "Ya. Saya bisa mengatur waktu antara pekerjaan, keluarga, dan merawat ibu saya t…" at bounding box center [270, 140] width 211 height 20
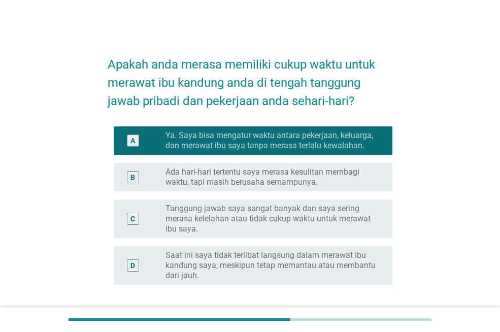
scroll to position [83, 0]
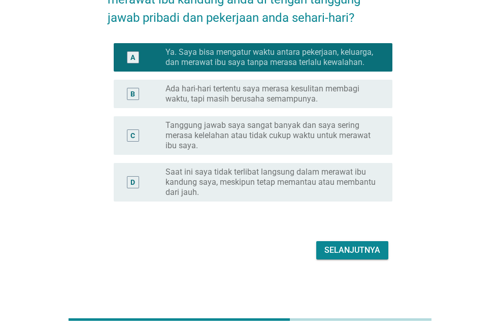
click at [361, 255] on div "Selanjutnya" at bounding box center [352, 250] width 56 height 12
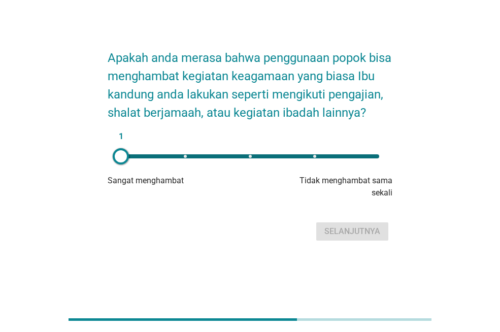
scroll to position [0, 0]
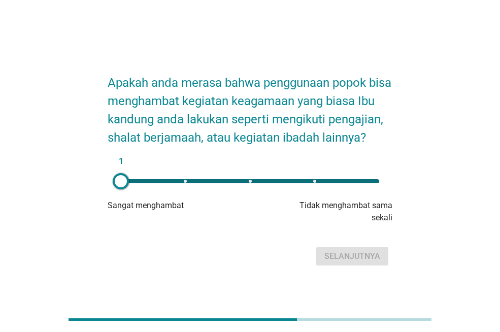
click at [380, 183] on li at bounding box center [379, 181] width 4 height 4
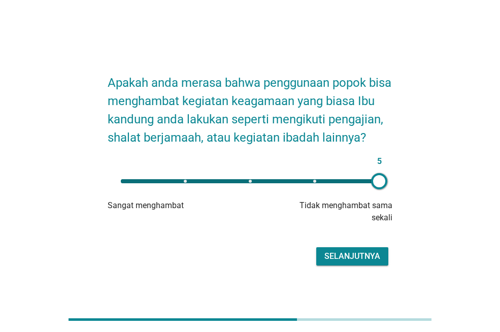
click at [316, 191] on div "5" at bounding box center [250, 181] width 274 height 20
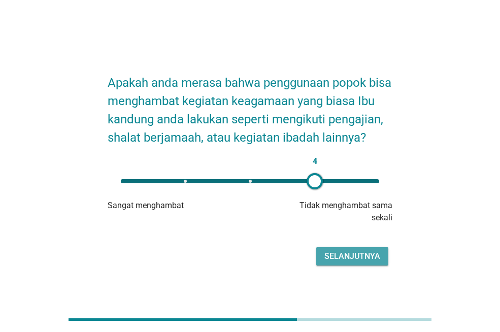
click at [365, 262] on div "Selanjutnya" at bounding box center [352, 256] width 56 height 12
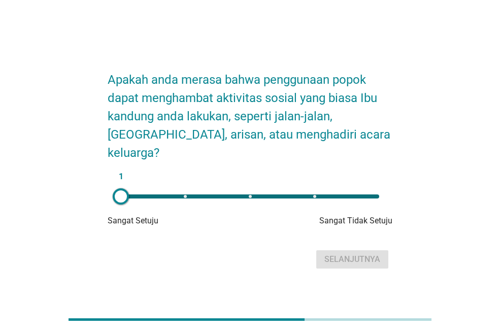
click at [316, 190] on div "1" at bounding box center [250, 196] width 274 height 20
type input "4"
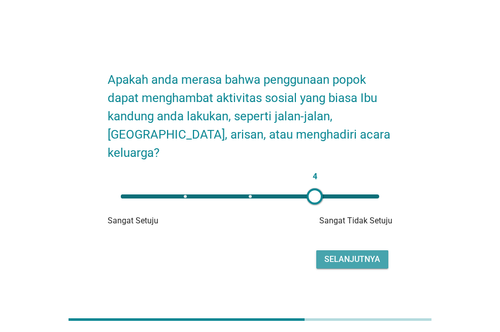
click at [356, 253] on div "Selanjutnya" at bounding box center [352, 259] width 56 height 12
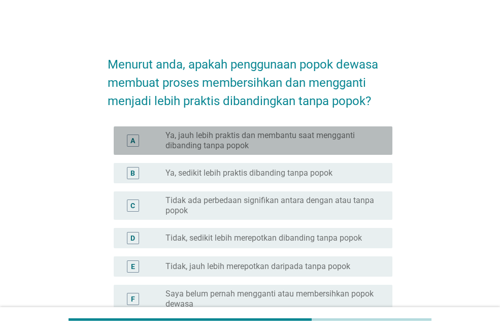
click at [307, 144] on label "Ya, jauh lebih praktis dan membantu saat mengganti dibanding tanpa popok" at bounding box center [270, 140] width 211 height 20
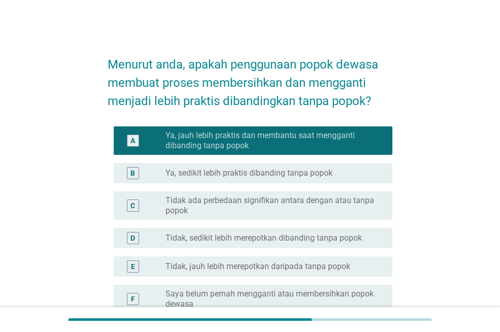
scroll to position [112, 0]
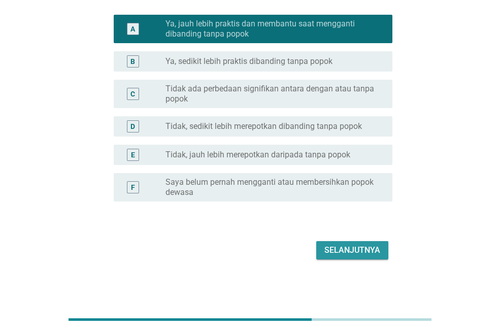
click at [351, 251] on div "Selanjutnya" at bounding box center [352, 250] width 56 height 12
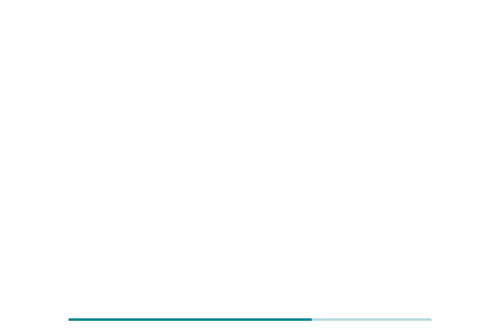
scroll to position [0, 0]
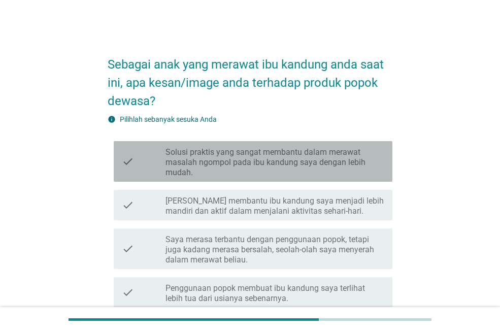
click at [291, 168] on label "Solusi praktis yang sangat membantu dalam merawat masalah ngompol pada ibu kand…" at bounding box center [274, 162] width 219 height 30
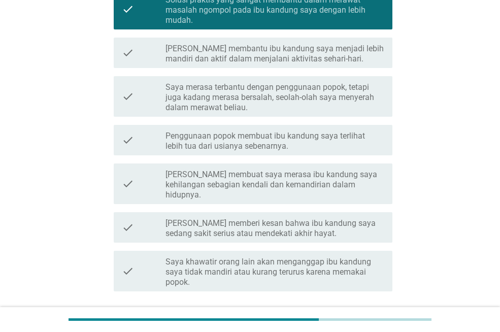
scroll to position [220, 0]
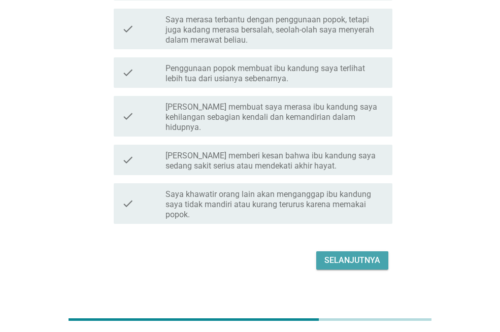
click at [340, 254] on div "Selanjutnya" at bounding box center [352, 260] width 56 height 12
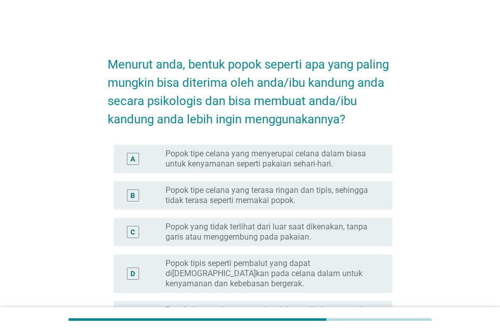
click at [285, 196] on label "Popok tipe celana yang terasa ringan dan tipis, sehingga tidak terasa seperti m…" at bounding box center [270, 195] width 211 height 20
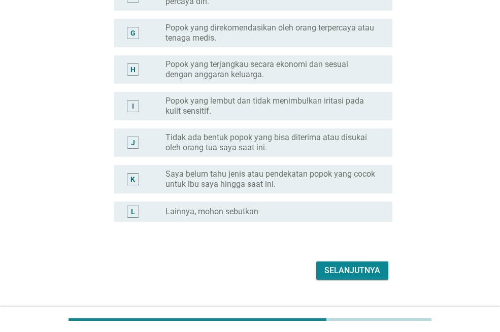
scroll to position [375, 0]
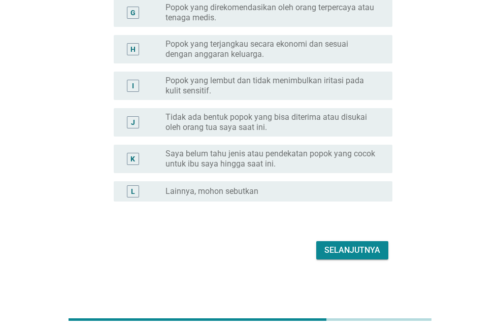
click at [347, 256] on button "Selanjutnya" at bounding box center [352, 250] width 72 height 18
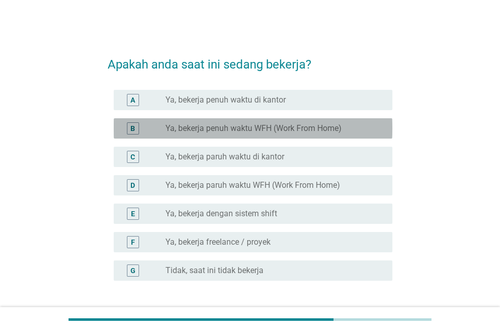
click at [256, 136] on div "B radio_button_unchecked Ya, bekerja penuh waktu WFH (Work From Home)" at bounding box center [253, 128] width 279 height 20
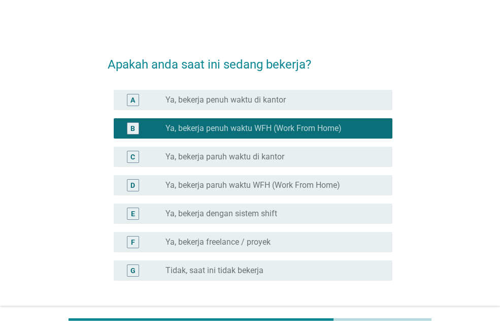
scroll to position [79, 0]
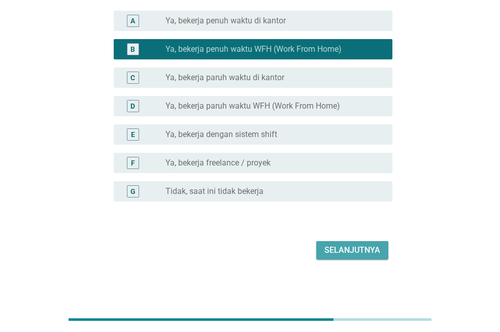
click at [330, 246] on div "Selanjutnya" at bounding box center [352, 250] width 56 height 12
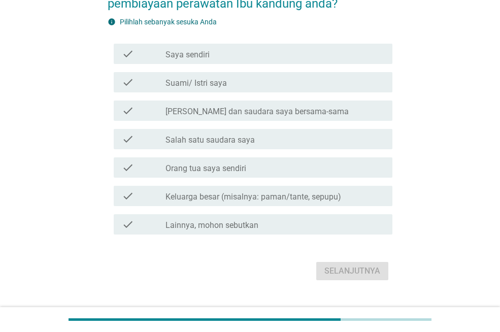
scroll to position [0, 0]
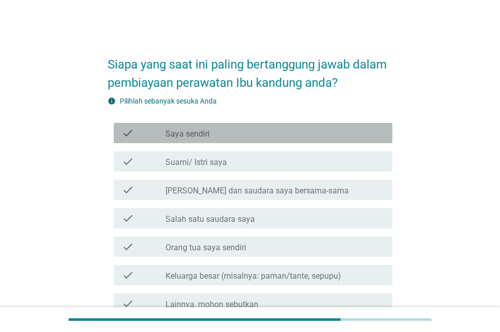
click at [238, 136] on div "check_box_outline_blank [PERSON_NAME] sendiri" at bounding box center [274, 133] width 219 height 12
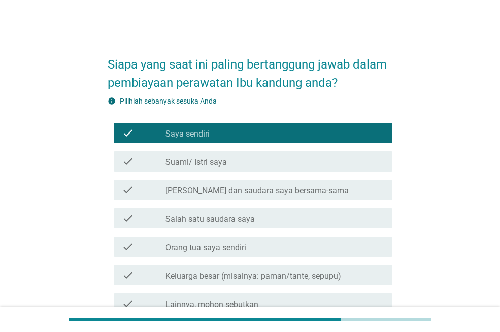
scroll to position [100, 0]
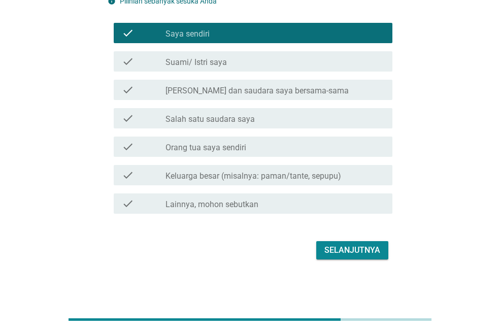
click at [335, 259] on div "Selanjutnya" at bounding box center [250, 250] width 285 height 24
click at [337, 255] on div "Selanjutnya" at bounding box center [352, 250] width 56 height 12
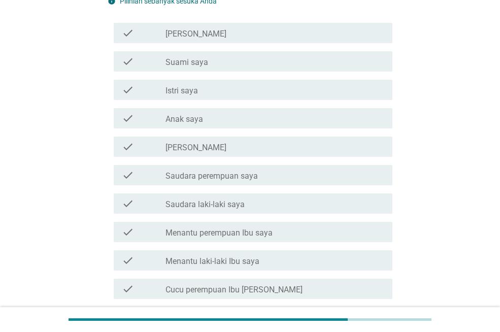
scroll to position [0, 0]
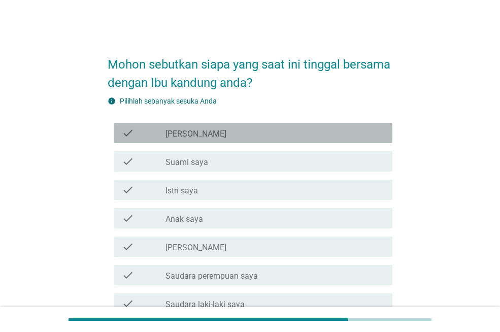
click at [234, 132] on div "check_box_outline_blank [PERSON_NAME]" at bounding box center [274, 133] width 219 height 12
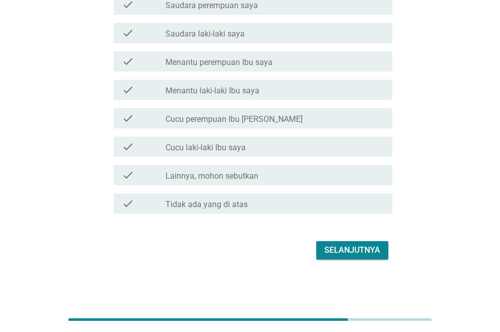
scroll to position [17, 0]
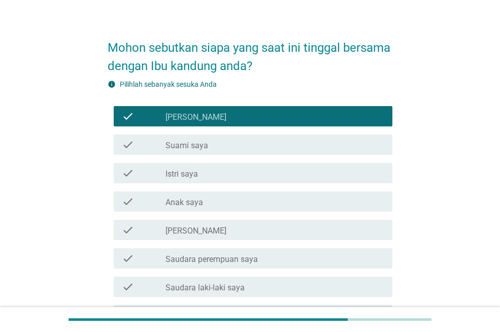
click at [253, 147] on div "check_box_outline_blank Suami saya" at bounding box center [274, 145] width 219 height 12
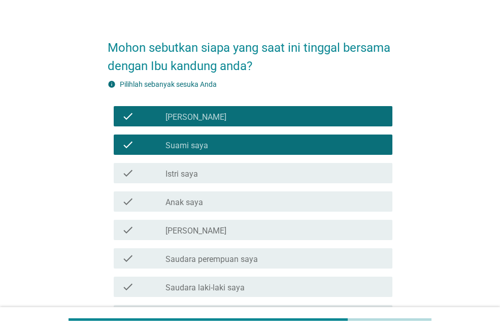
scroll to position [67, 0]
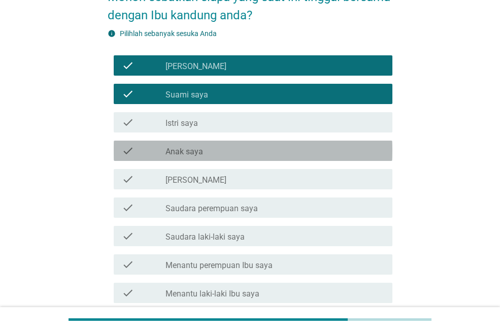
click at [252, 154] on div "check_box_outline_blank Anak saya" at bounding box center [274, 151] width 219 height 12
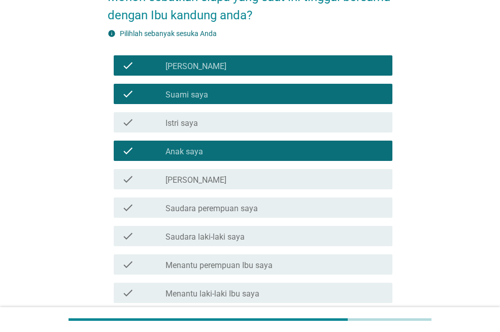
scroll to position [118, 0]
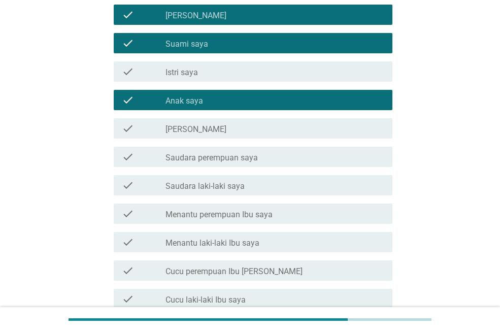
click at [245, 186] on div "check_box_outline_blank Saudara laki-laki saya" at bounding box center [274, 185] width 219 height 12
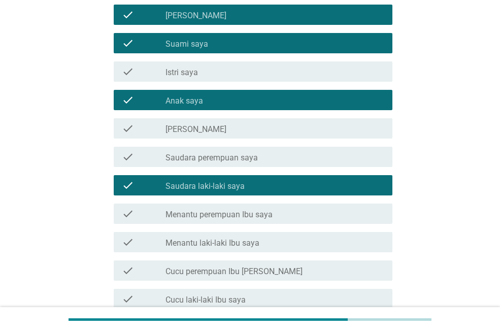
scroll to position [270, 0]
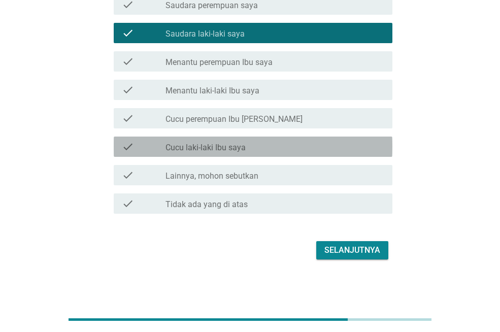
click at [261, 148] on div "check_box_outline_blank Cucu laki-laki Ibu saya" at bounding box center [274, 147] width 219 height 12
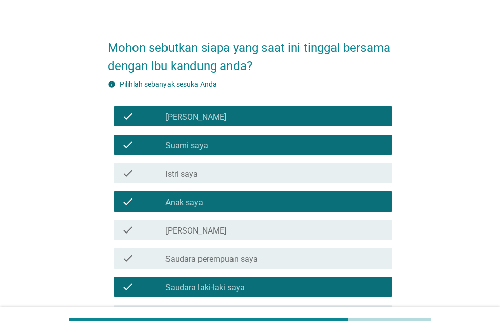
scroll to position [220, 0]
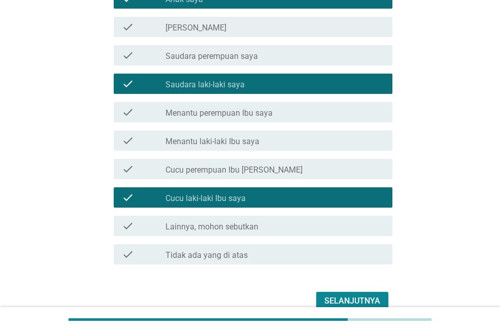
click at [293, 194] on div "check_box_outline_blank Cucu laki-laki Ibu saya" at bounding box center [274, 197] width 219 height 12
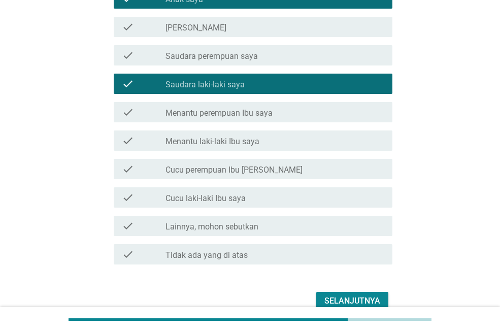
click at [351, 297] on div "Selanjutnya" at bounding box center [352, 301] width 56 height 12
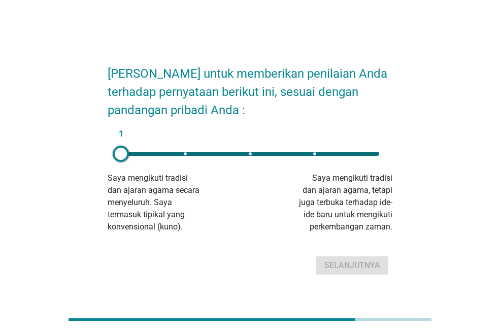
click at [315, 156] on div "1" at bounding box center [250, 154] width 274 height 20
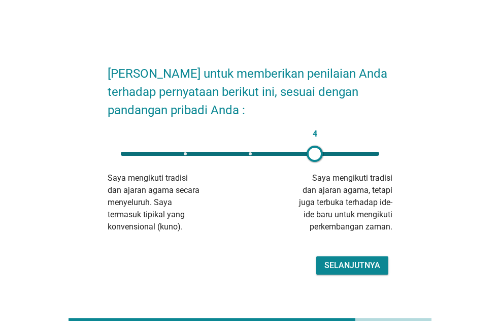
click at [345, 274] on div "Selanjutnya" at bounding box center [250, 265] width 285 height 24
click at [345, 270] on div "Selanjutnya" at bounding box center [352, 265] width 56 height 12
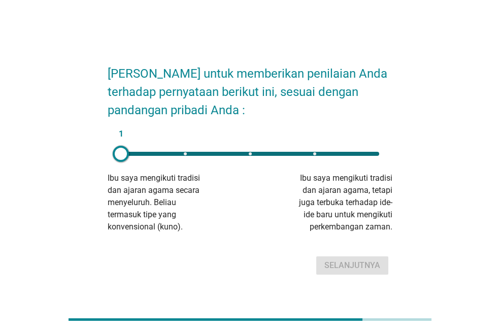
click at [315, 157] on div "1" at bounding box center [250, 154] width 274 height 20
type input "4"
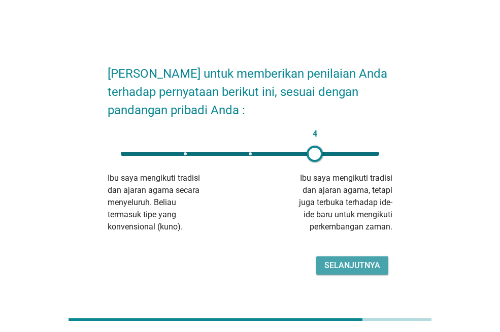
click at [352, 267] on div "Selanjutnya" at bounding box center [352, 265] width 56 height 12
